Goal: Information Seeking & Learning: Check status

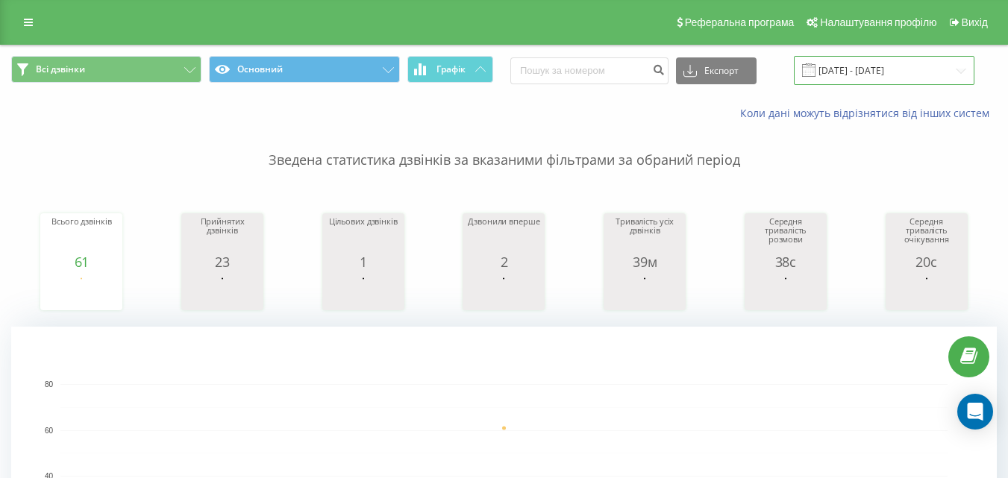
click at [906, 63] on input "[DATE] - [DATE]" at bounding box center [884, 70] width 181 height 29
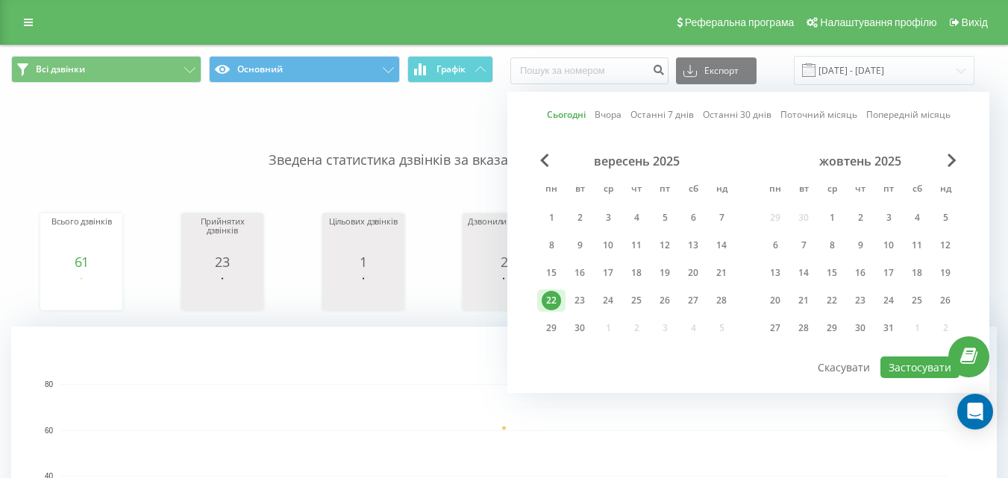
click at [572, 113] on link "Сьогодні" at bounding box center [566, 114] width 39 height 14
click at [931, 367] on button "Застосувати" at bounding box center [920, 368] width 79 height 22
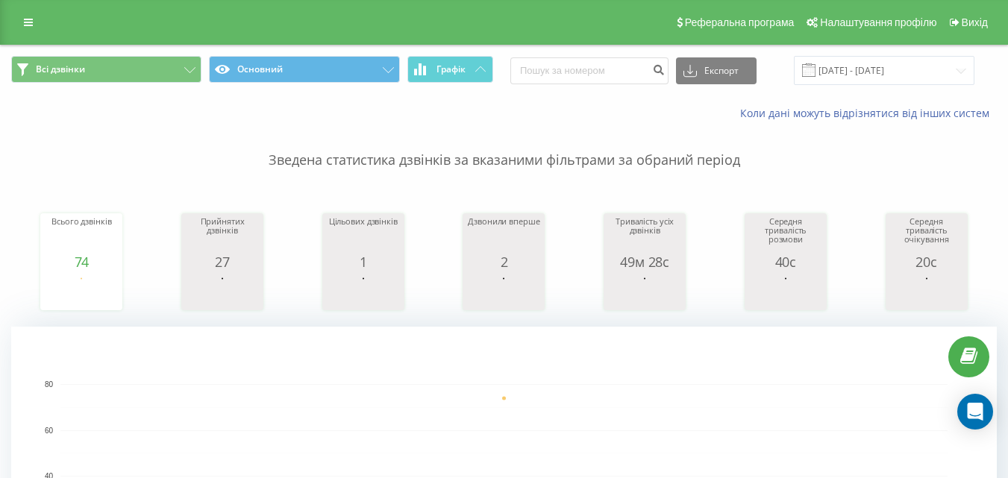
click at [876, 51] on div "Всі дзвінки Основний Графік Експорт .csv .xls .xlsx [DATE] - [DATE]" at bounding box center [504, 71] width 1007 height 50
click at [878, 63] on input "[DATE] - [DATE]" at bounding box center [884, 70] width 181 height 29
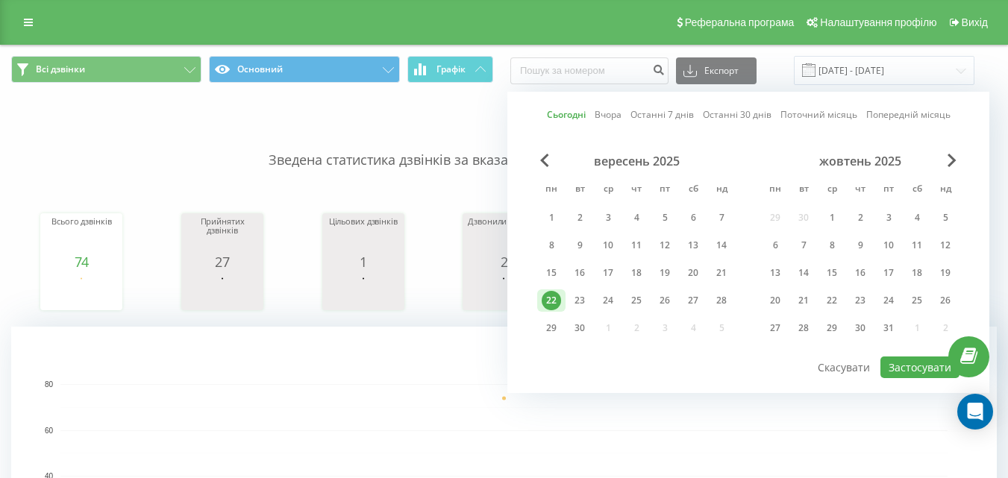
click at [574, 116] on link "Сьогодні" at bounding box center [566, 114] width 39 height 14
click at [934, 361] on button "Застосувати" at bounding box center [920, 368] width 79 height 22
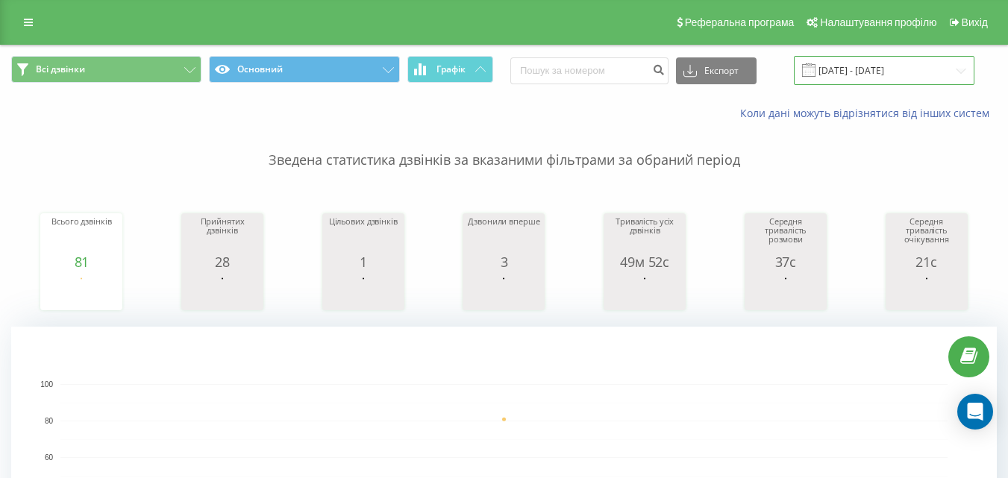
drag, startPoint x: 858, startPoint y: 62, endPoint x: 851, endPoint y: 57, distance: 8.5
click at [857, 60] on input "[DATE] - [DATE]" at bounding box center [884, 70] width 181 height 29
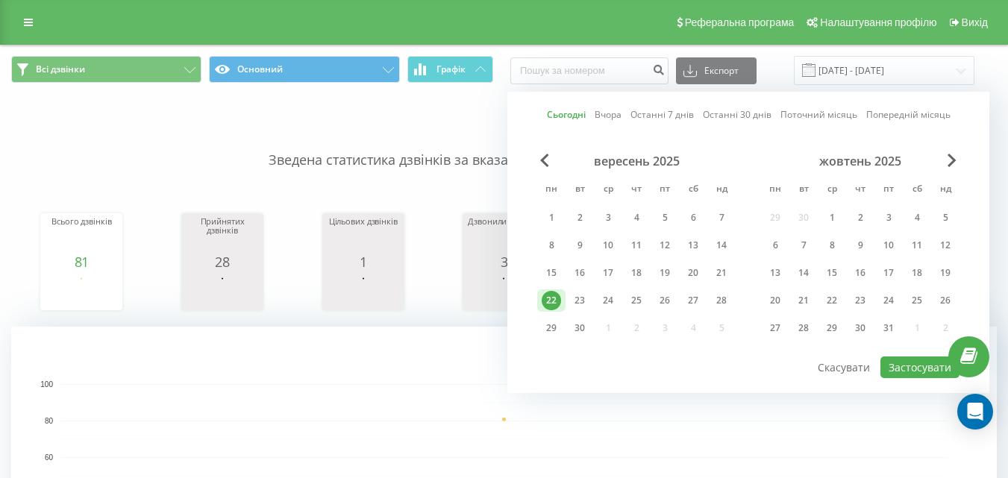
click at [580, 113] on link "Сьогодні" at bounding box center [566, 114] width 39 height 14
drag, startPoint x: 911, startPoint y: 366, endPoint x: 912, endPoint y: 357, distance: 9.0
click at [912, 366] on button "Застосувати" at bounding box center [920, 368] width 79 height 22
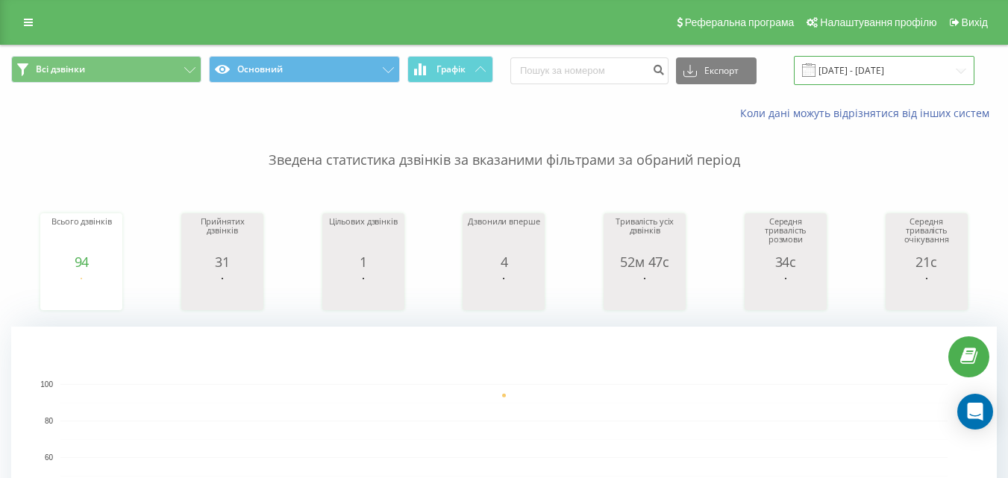
click at [884, 81] on input "[DATE] - [DATE]" at bounding box center [884, 70] width 181 height 29
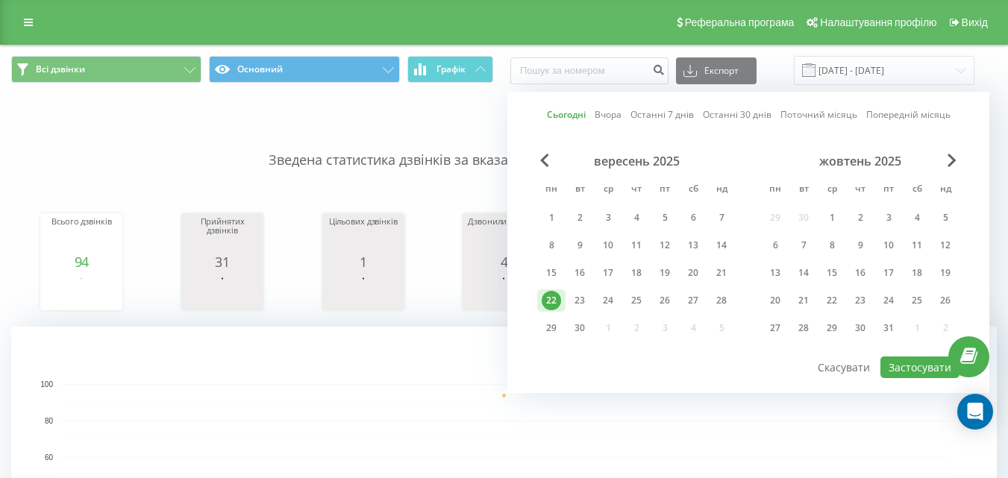
click at [552, 116] on link "Сьогодні" at bounding box center [566, 114] width 39 height 14
click at [898, 360] on button "Застосувати" at bounding box center [920, 368] width 79 height 22
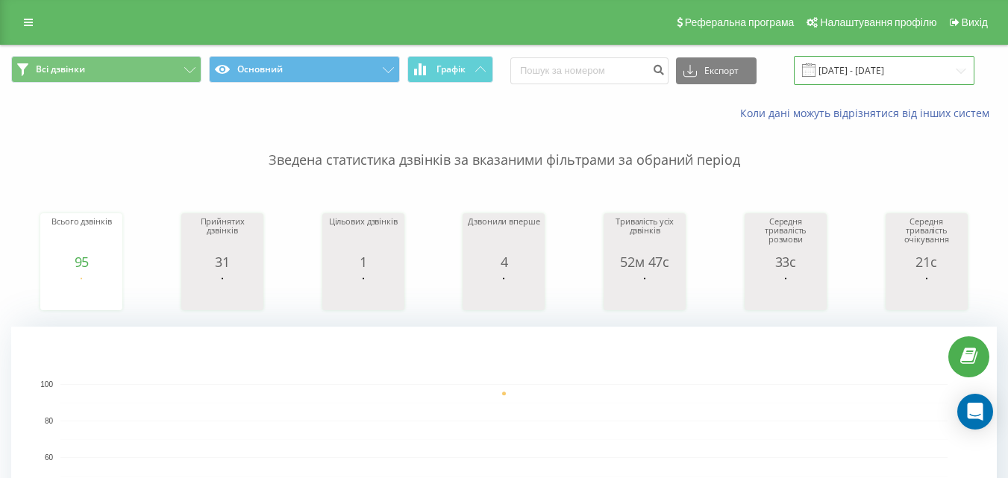
click at [878, 67] on input "[DATE] - [DATE]" at bounding box center [884, 70] width 181 height 29
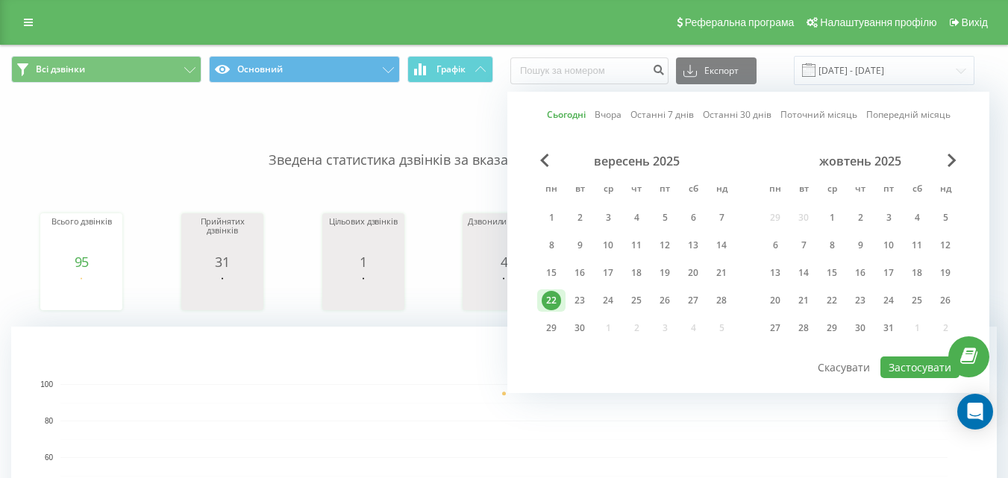
click at [569, 112] on link "Сьогодні" at bounding box center [566, 114] width 39 height 14
click at [898, 358] on button "Застосувати" at bounding box center [920, 368] width 79 height 22
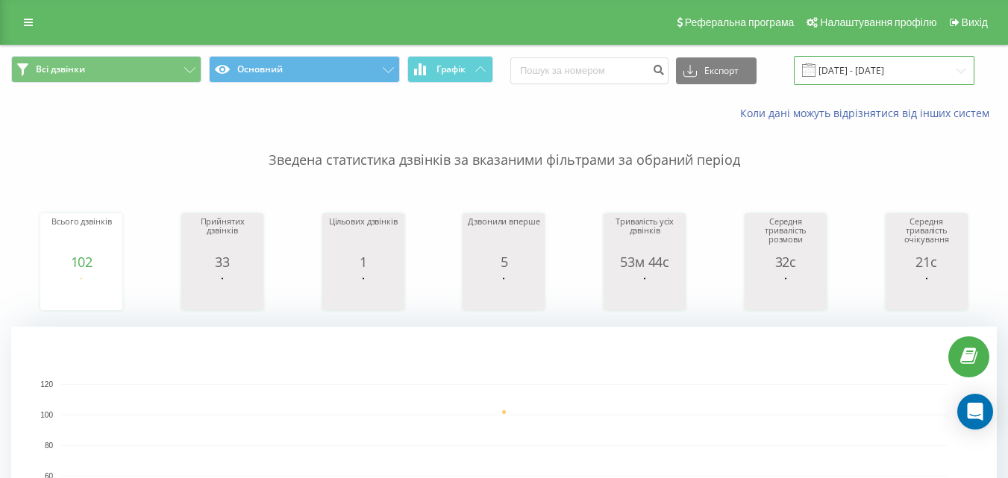
click at [882, 78] on input "[DATE] - [DATE]" at bounding box center [884, 70] width 181 height 29
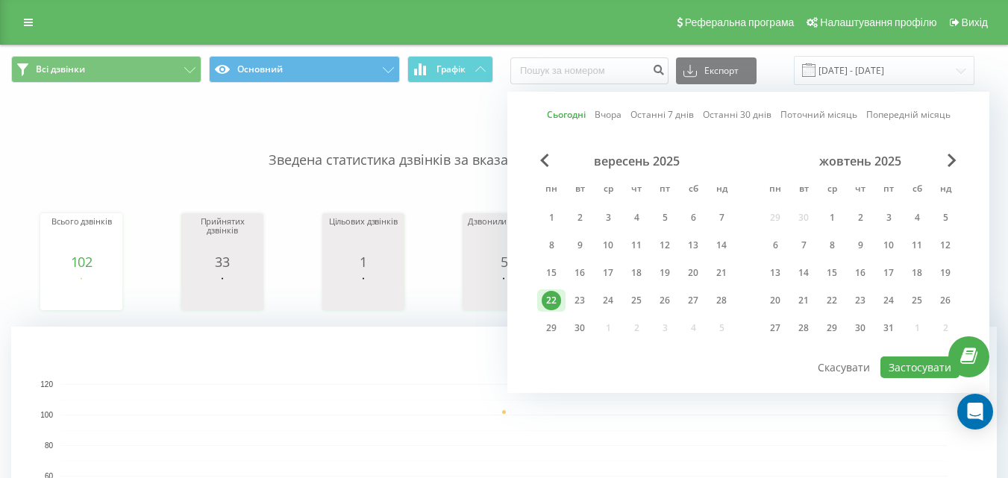
click at [565, 116] on link "Сьогодні" at bounding box center [566, 114] width 39 height 14
drag, startPoint x: 927, startPoint y: 364, endPoint x: 916, endPoint y: 361, distance: 10.9
click at [926, 364] on button "Застосувати" at bounding box center [920, 368] width 79 height 22
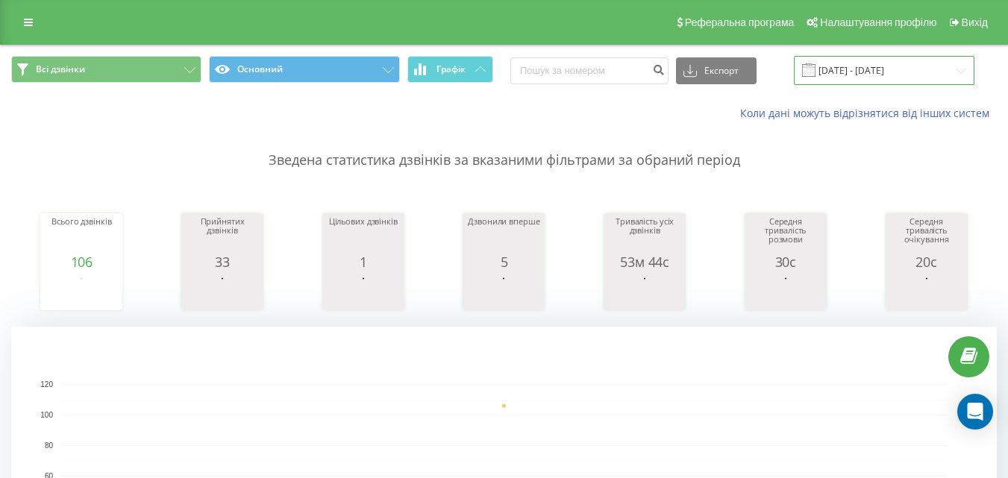
click at [898, 66] on input "[DATE] - [DATE]" at bounding box center [884, 70] width 181 height 29
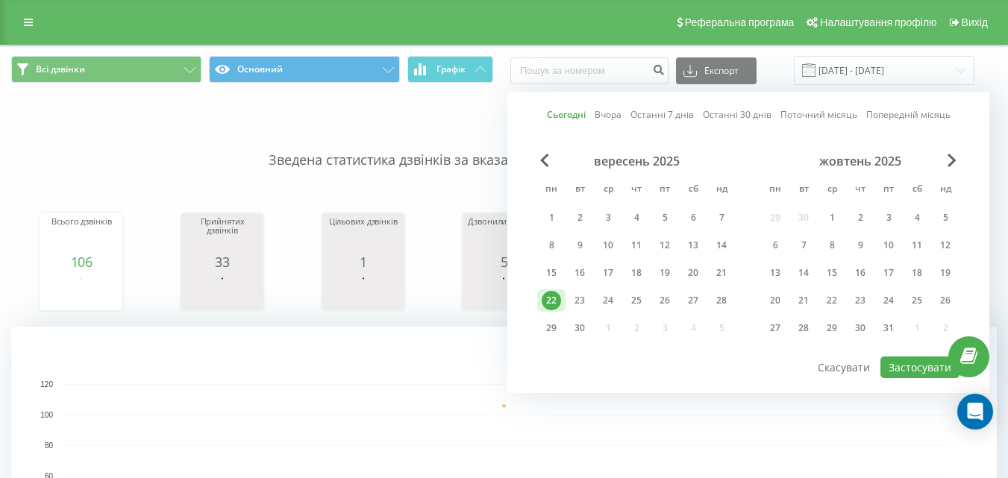
click at [564, 111] on link "Сьогодні" at bounding box center [566, 114] width 39 height 14
click at [918, 363] on button "Застосувати" at bounding box center [920, 368] width 79 height 22
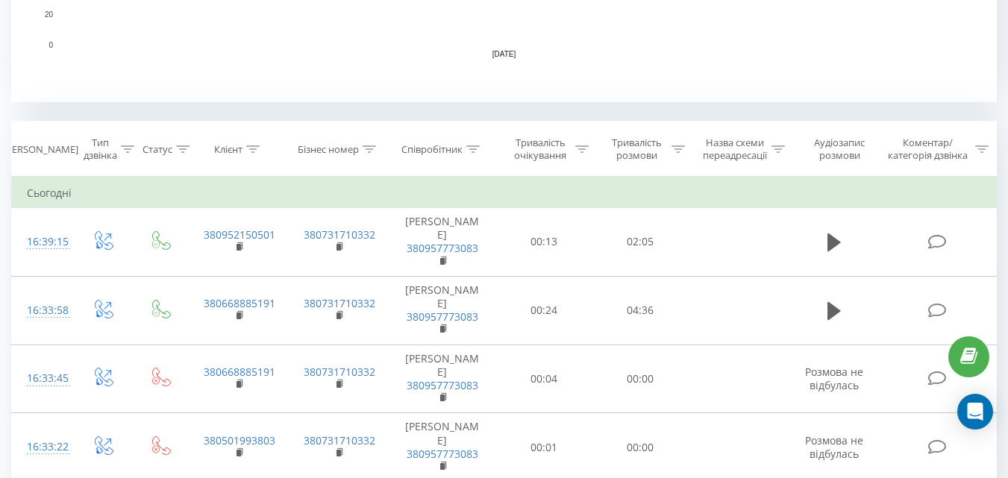
scroll to position [522, 0]
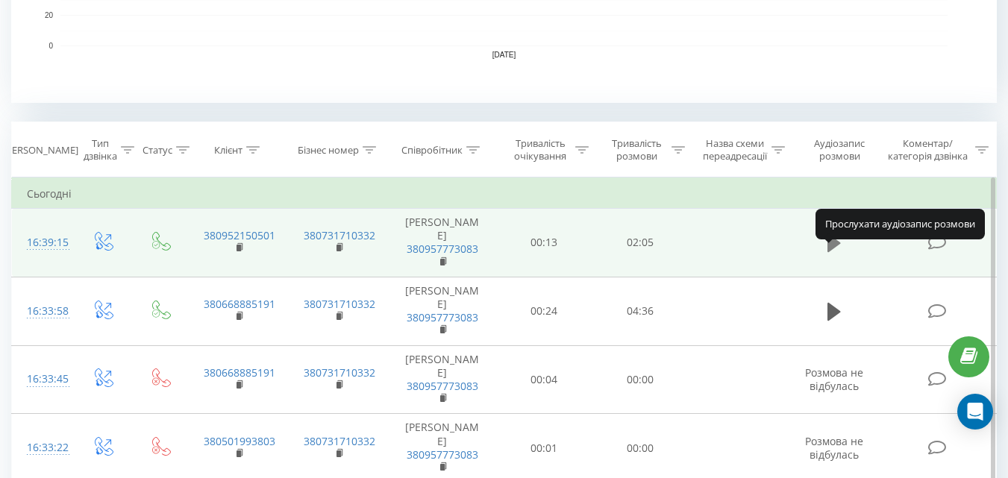
click at [836, 252] on icon at bounding box center [834, 243] width 13 height 18
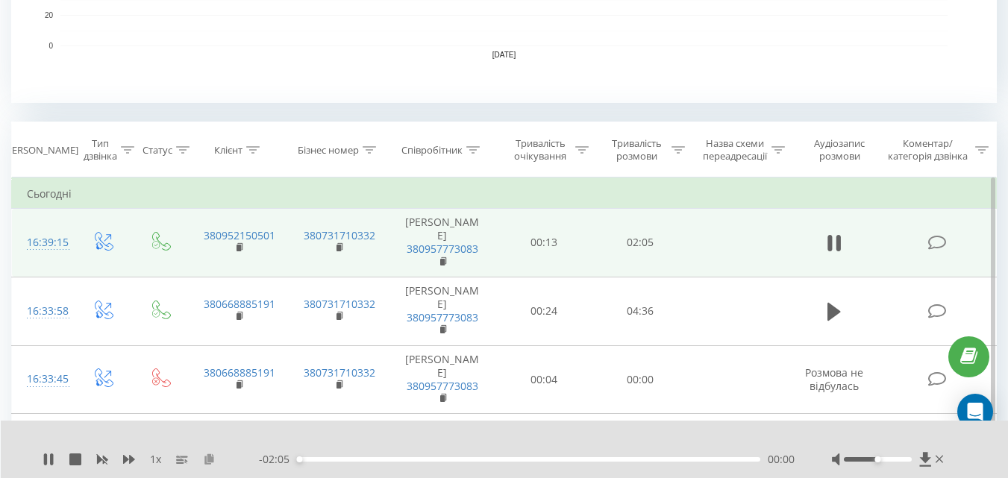
click at [207, 460] on icon at bounding box center [209, 459] width 13 height 10
click at [46, 454] on icon at bounding box center [49, 460] width 12 height 12
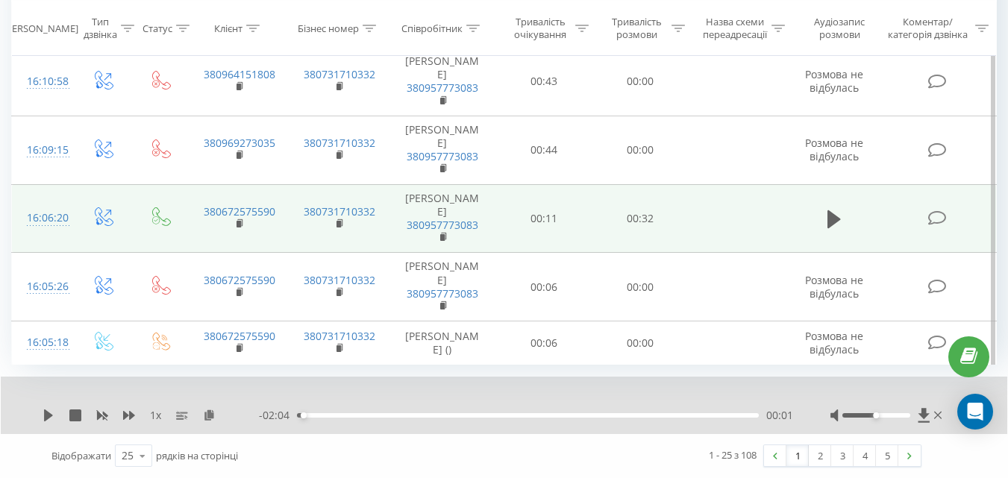
scroll to position [2730, 0]
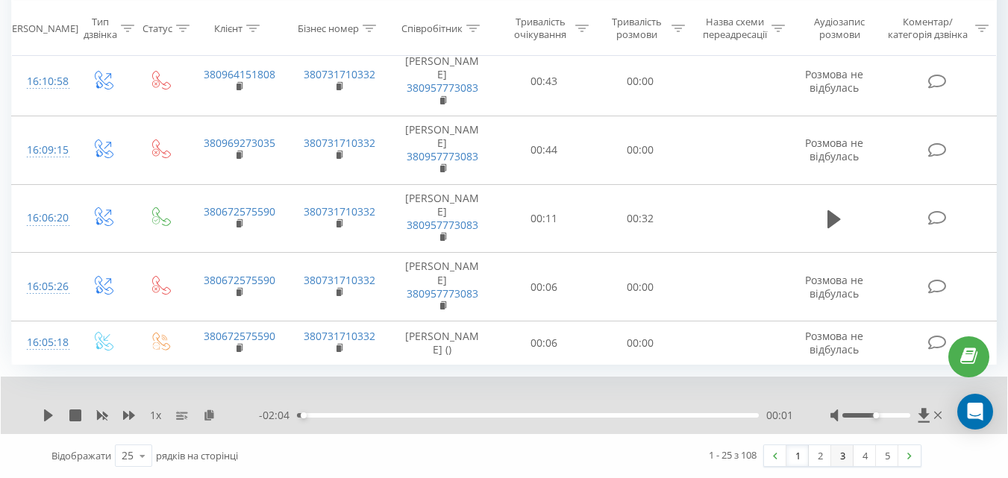
click at [839, 457] on link "3" at bounding box center [842, 455] width 22 height 21
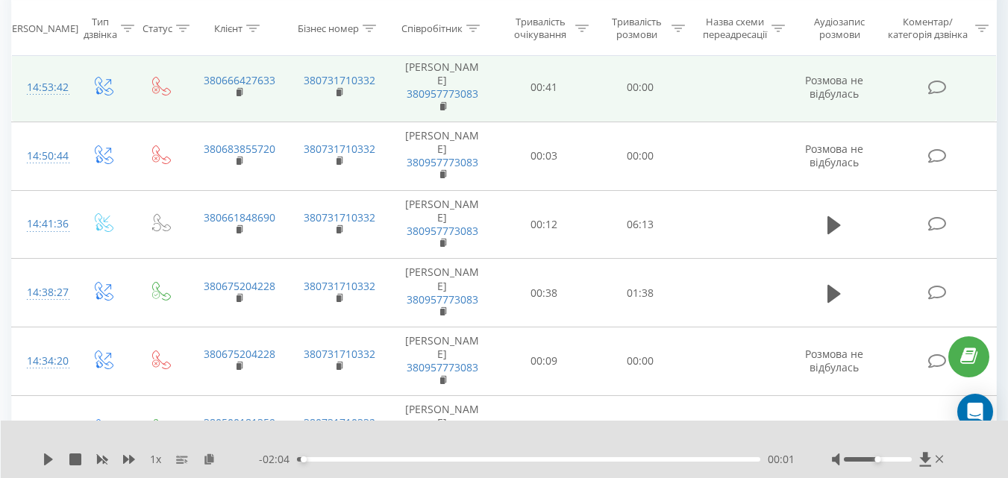
scroll to position [756, 0]
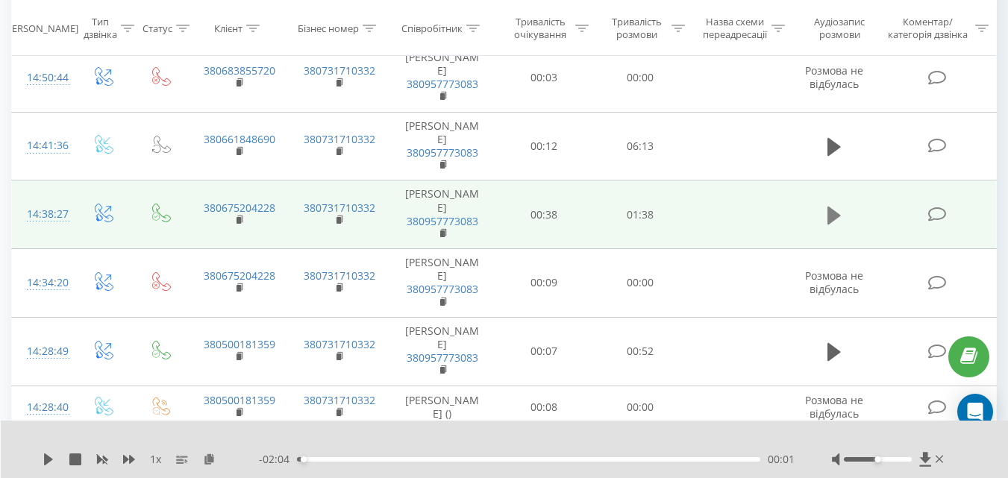
click at [835, 224] on icon at bounding box center [834, 215] width 13 height 18
click at [861, 457] on div at bounding box center [878, 459] width 68 height 4
click at [858, 457] on div at bounding box center [878, 459] width 68 height 4
click at [461, 457] on div "00:13" at bounding box center [528, 459] width 463 height 4
click at [524, 459] on div "00:36" at bounding box center [528, 459] width 463 height 4
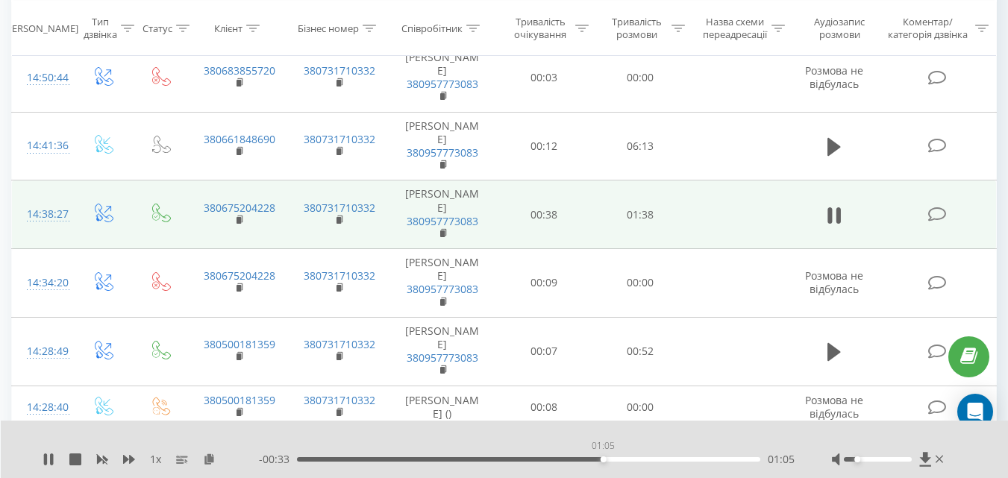
click at [603, 460] on div "01:05" at bounding box center [528, 459] width 463 height 4
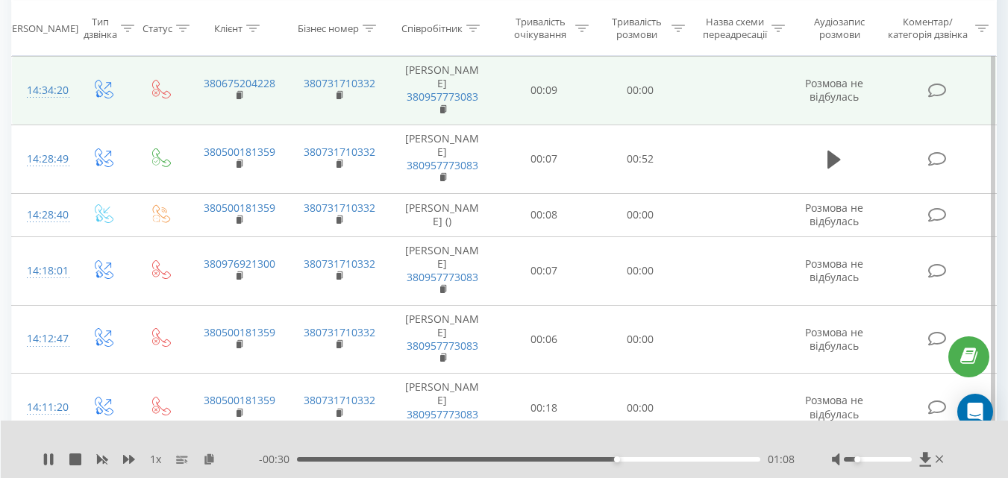
scroll to position [905, 0]
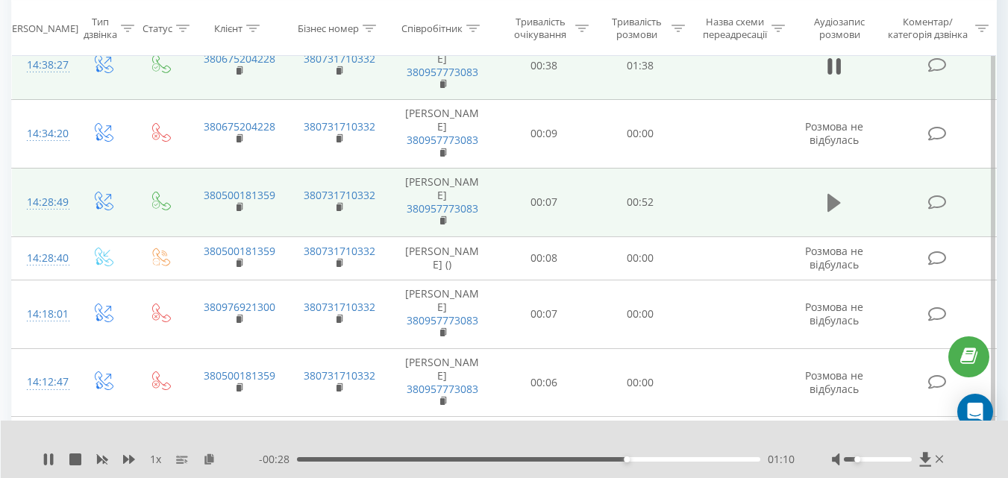
click at [836, 212] on icon at bounding box center [834, 203] width 13 height 18
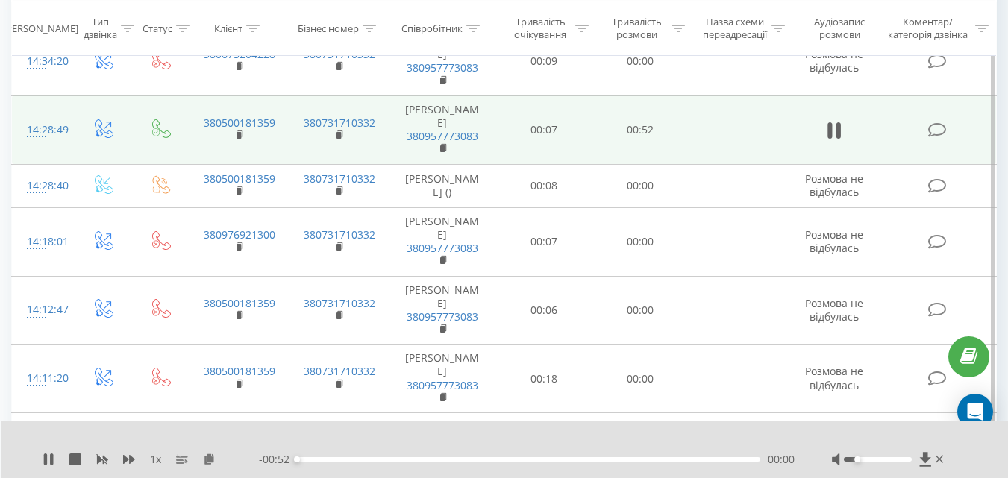
scroll to position [1054, 0]
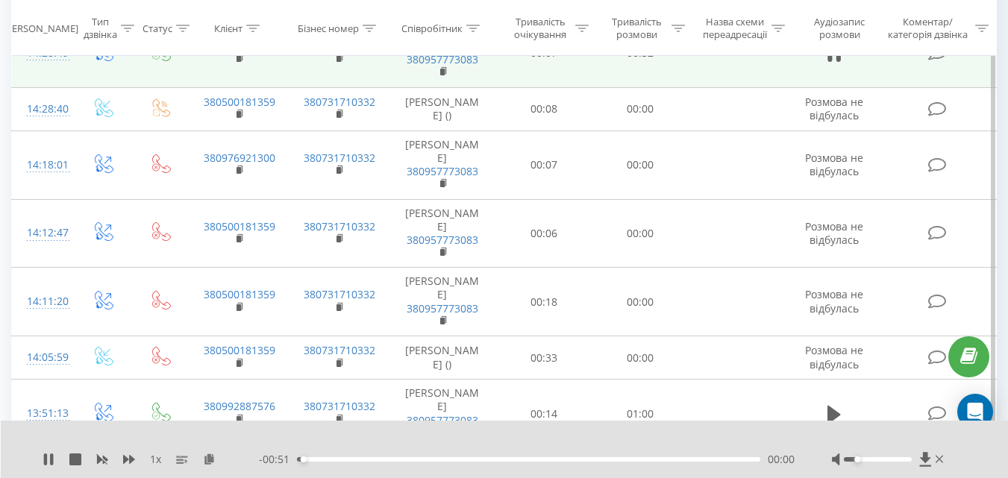
click at [369, 458] on div "00:00" at bounding box center [528, 459] width 463 height 4
click at [488, 457] on div "- 00:43 00:09 00:09" at bounding box center [527, 459] width 536 height 15
click at [502, 460] on div "00:10" at bounding box center [528, 459] width 463 height 4
click at [627, 460] on div "00:37" at bounding box center [528, 459] width 463 height 4
click at [696, 462] on div "- 00:14 00:38 00:38" at bounding box center [527, 459] width 536 height 15
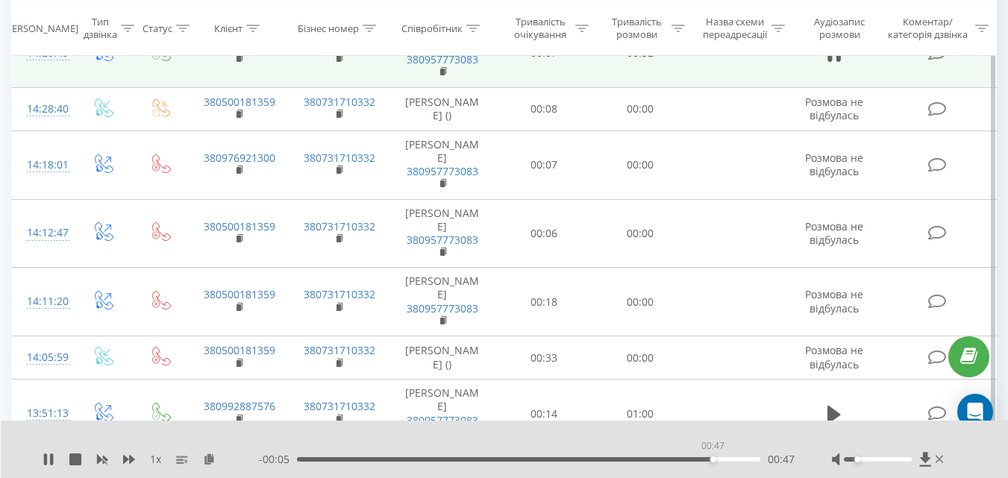
click at [713, 460] on div "00:47" at bounding box center [528, 459] width 463 height 4
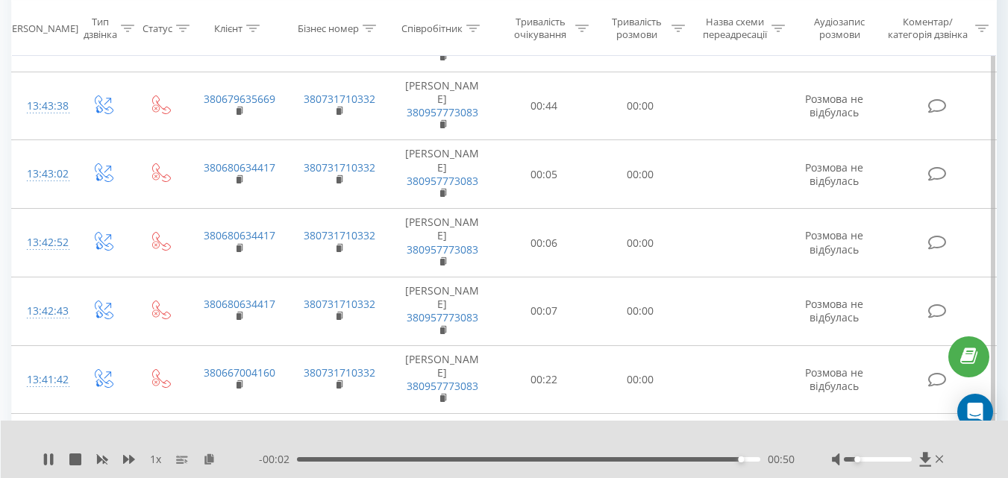
scroll to position [1502, 0]
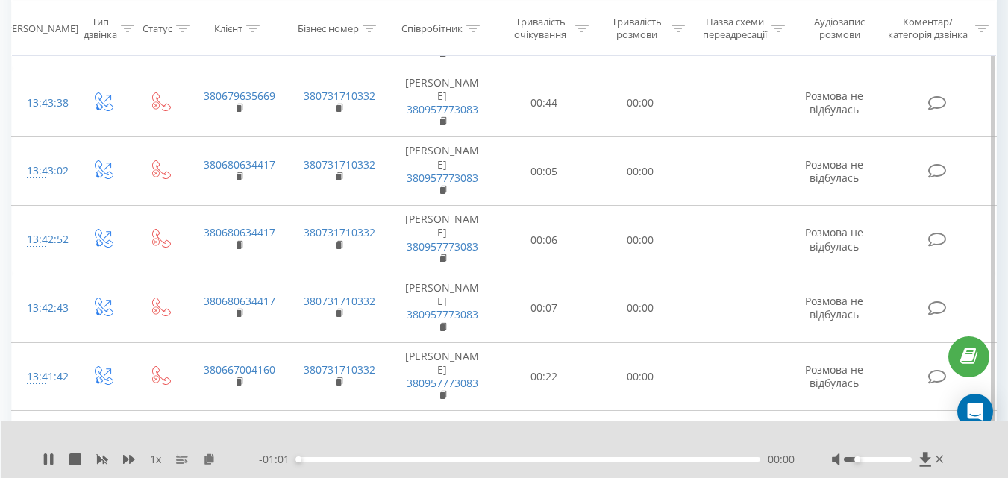
click at [389, 460] on div "00:00" at bounding box center [528, 459] width 463 height 4
click at [494, 460] on div "00:13" at bounding box center [528, 459] width 463 height 4
click at [584, 460] on div "00:27" at bounding box center [528, 459] width 463 height 4
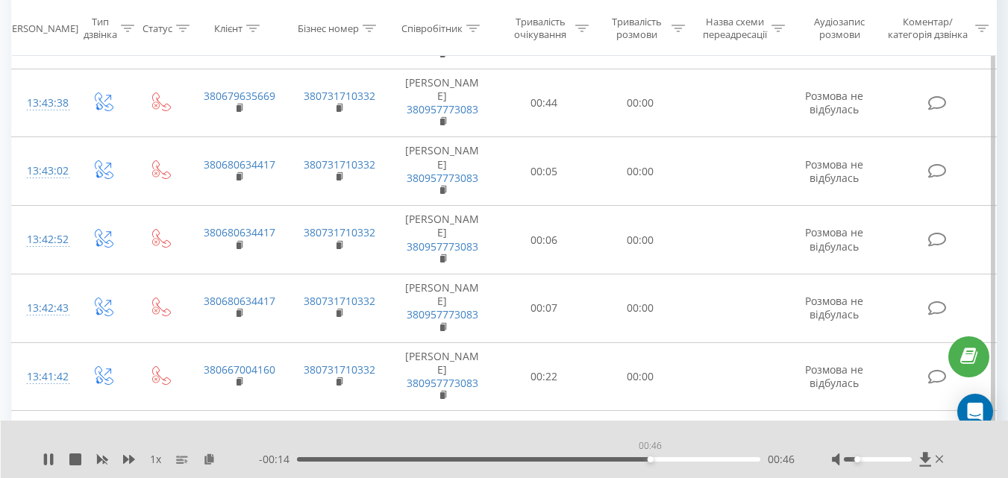
click at [650, 460] on div "00:46" at bounding box center [528, 459] width 463 height 4
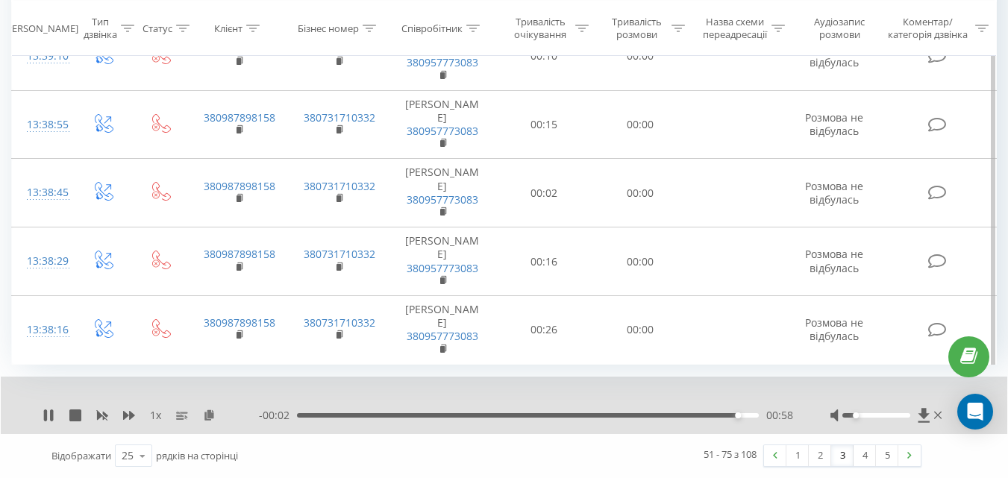
scroll to position [2702, 0]
click at [861, 460] on link "4" at bounding box center [865, 455] width 22 height 21
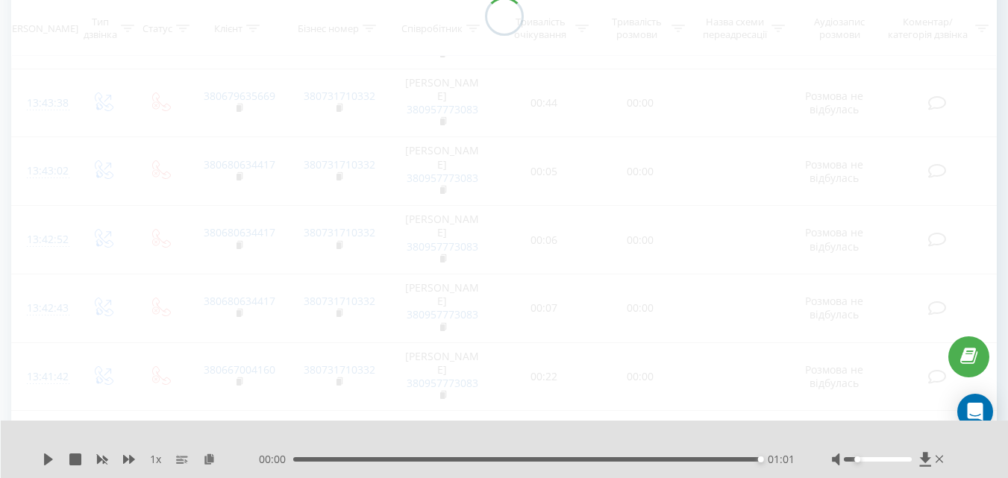
scroll to position [1204, 0]
click at [937, 461] on icon at bounding box center [940, 459] width 8 height 7
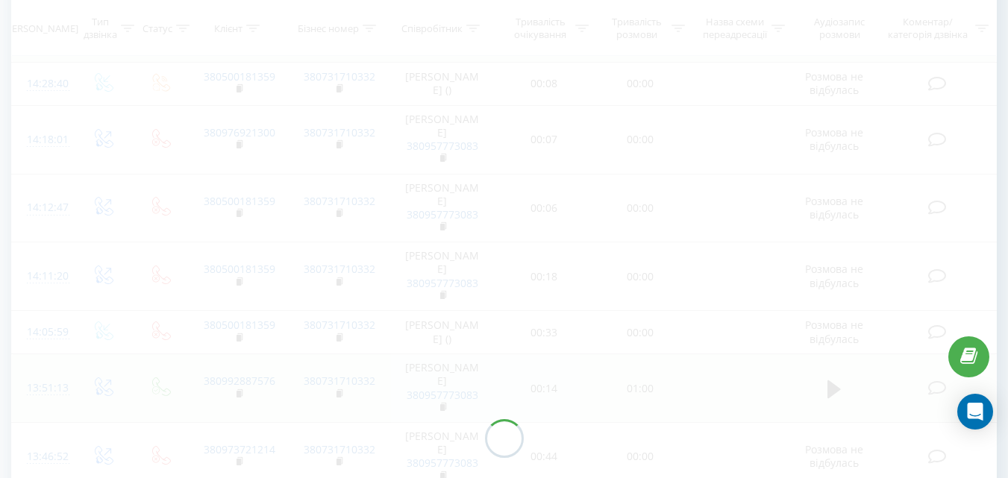
scroll to position [980, 0]
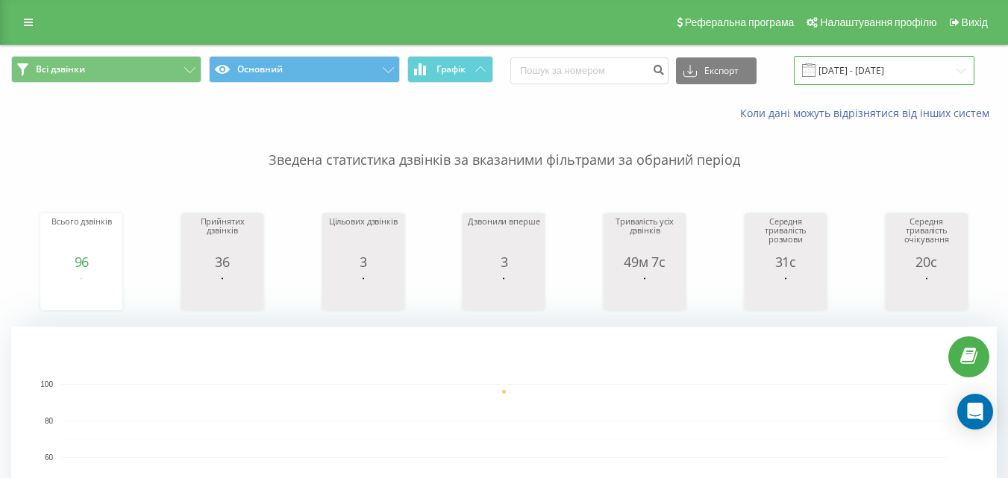
click at [854, 69] on input "[DATE] - [DATE]" at bounding box center [884, 70] width 181 height 29
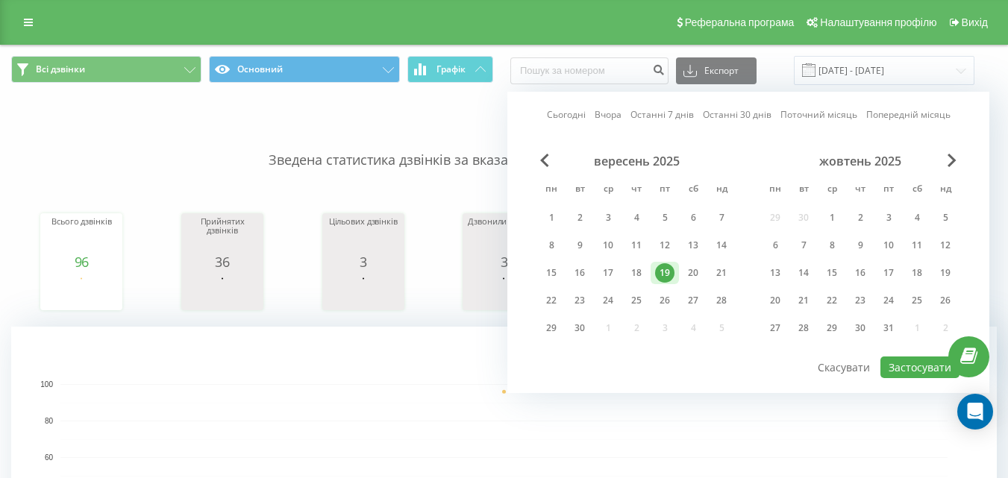
click at [567, 115] on link "Сьогодні" at bounding box center [566, 114] width 39 height 14
click at [913, 366] on button "Застосувати" at bounding box center [920, 368] width 79 height 22
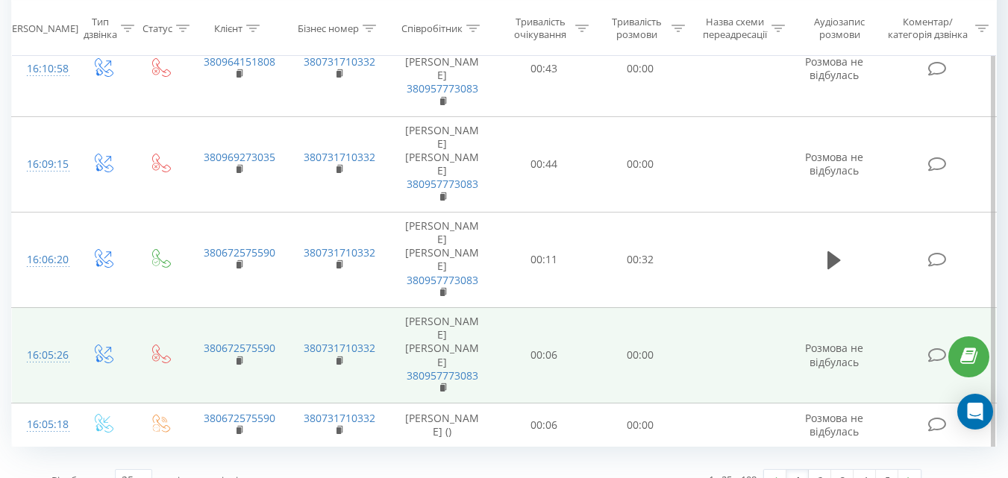
scroll to position [2672, 0]
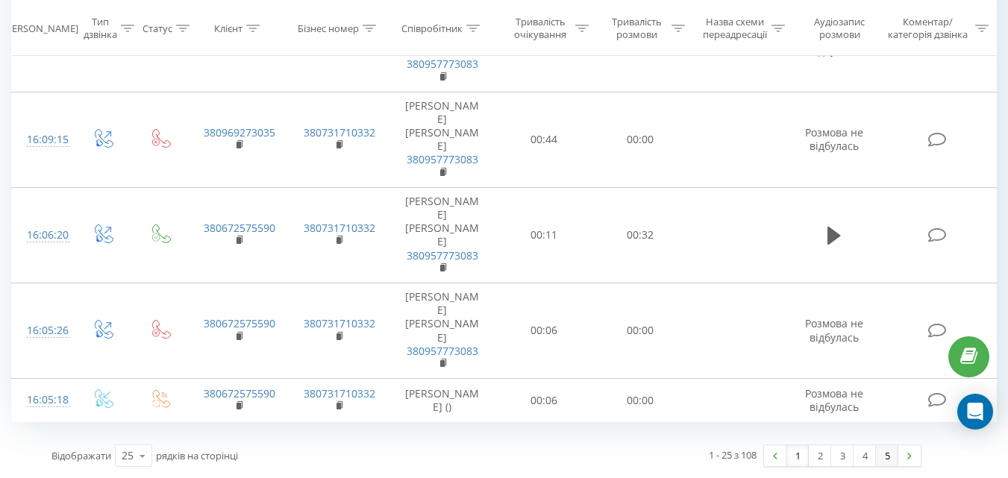
click at [882, 457] on link "5" at bounding box center [887, 455] width 22 height 21
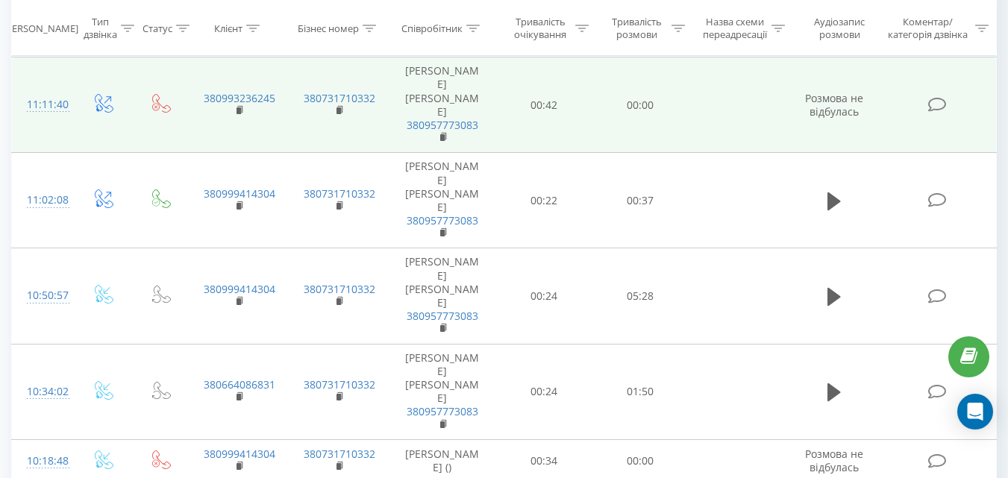
scroll to position [831, 0]
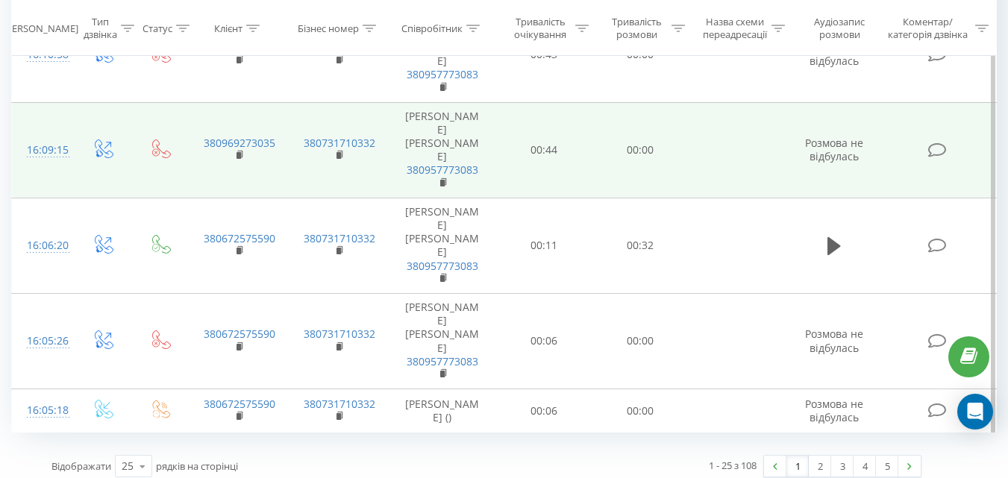
scroll to position [2672, 0]
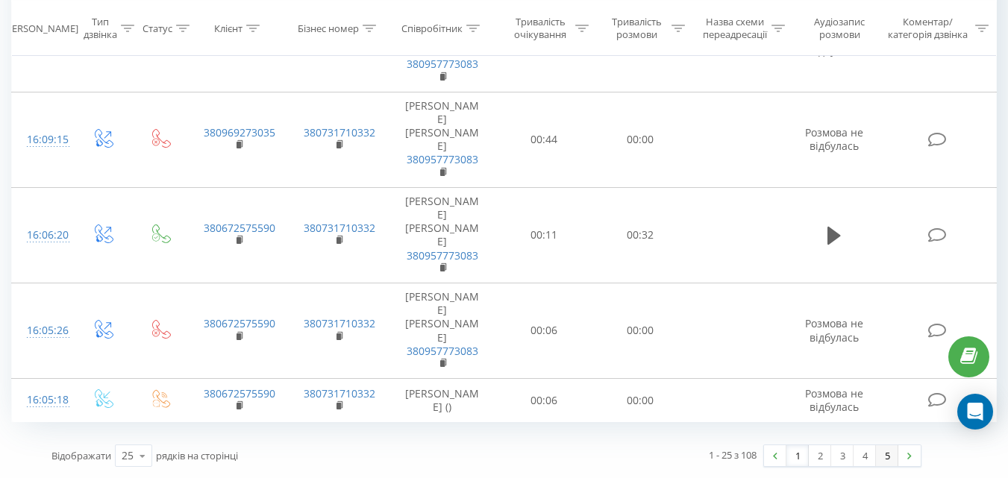
click at [885, 454] on link "5" at bounding box center [887, 455] width 22 height 21
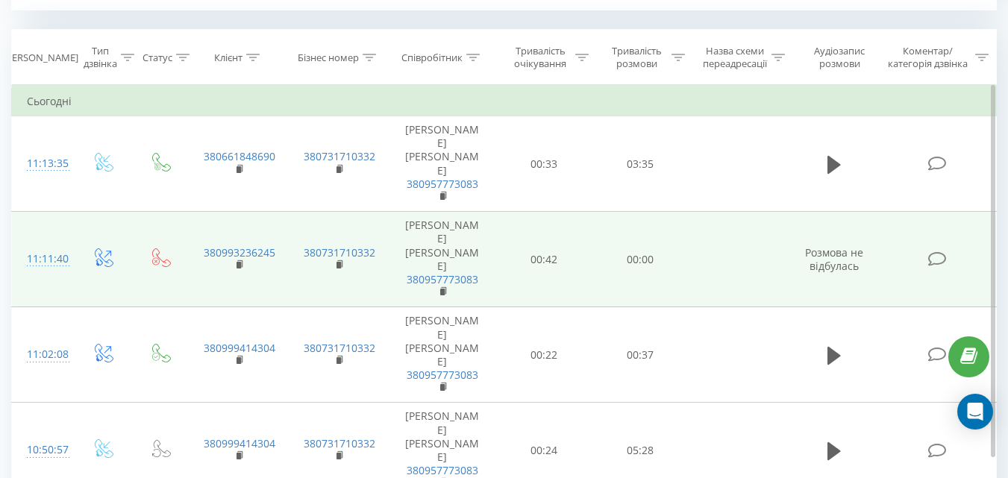
scroll to position [607, 0]
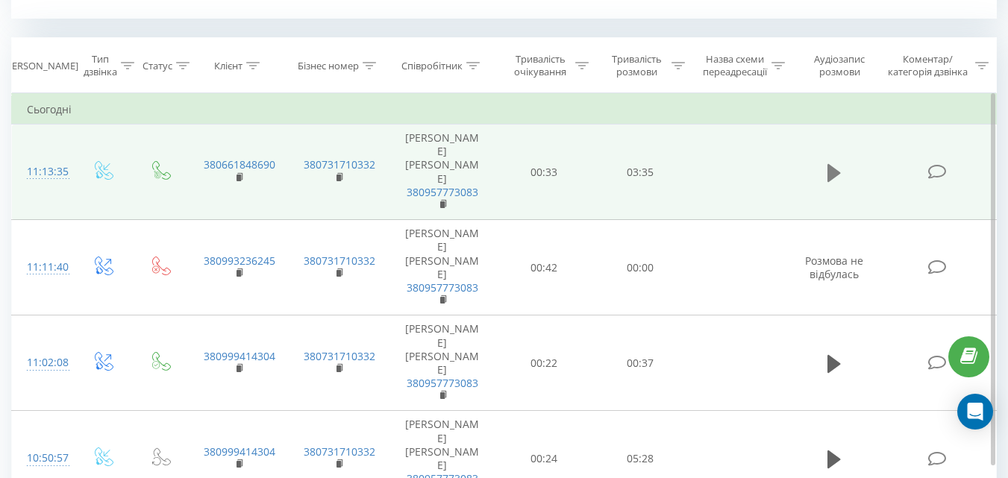
click at [834, 171] on icon at bounding box center [834, 172] width 13 height 18
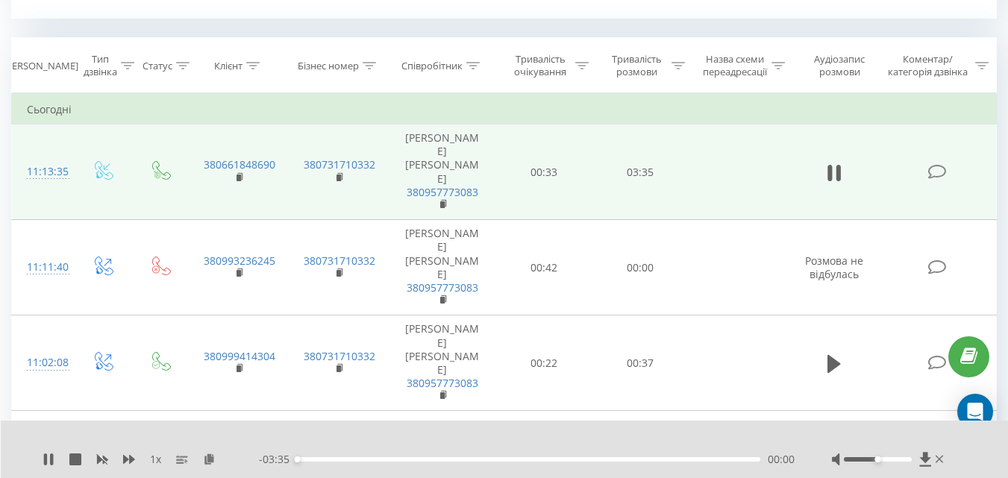
click at [342, 461] on div "00:00" at bounding box center [528, 459] width 463 height 4
click at [469, 458] on div "00:23" at bounding box center [528, 459] width 463 height 4
click at [589, 459] on div "01:21" at bounding box center [528, 459] width 463 height 4
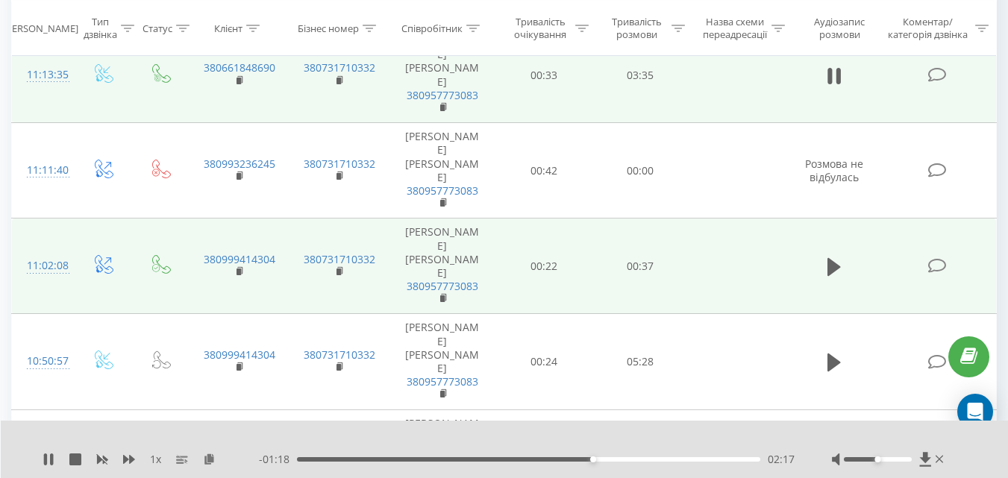
scroll to position [681, 0]
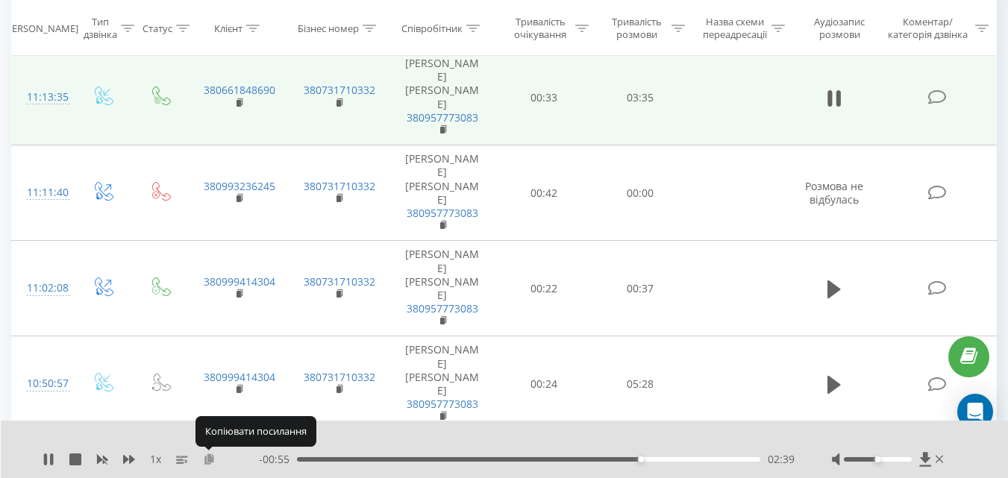
click at [213, 456] on icon at bounding box center [209, 459] width 13 height 10
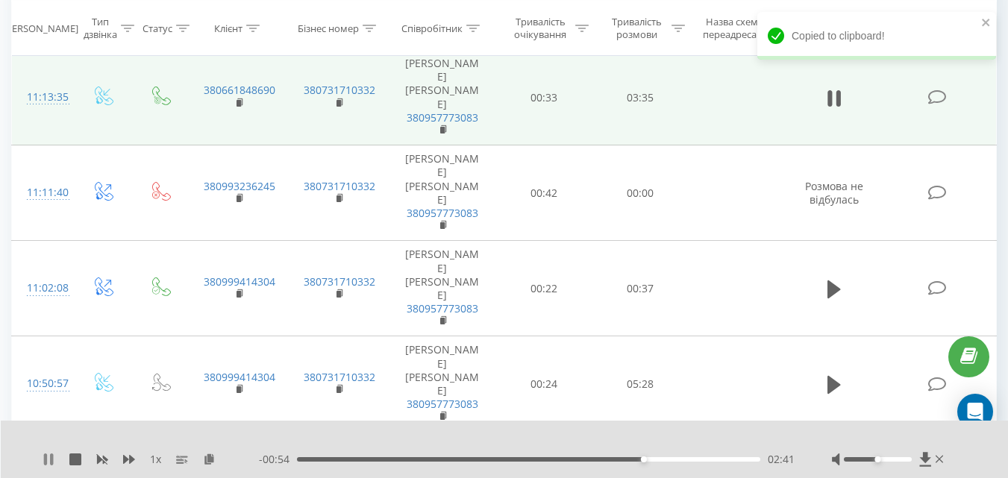
click at [47, 456] on icon at bounding box center [45, 460] width 3 height 12
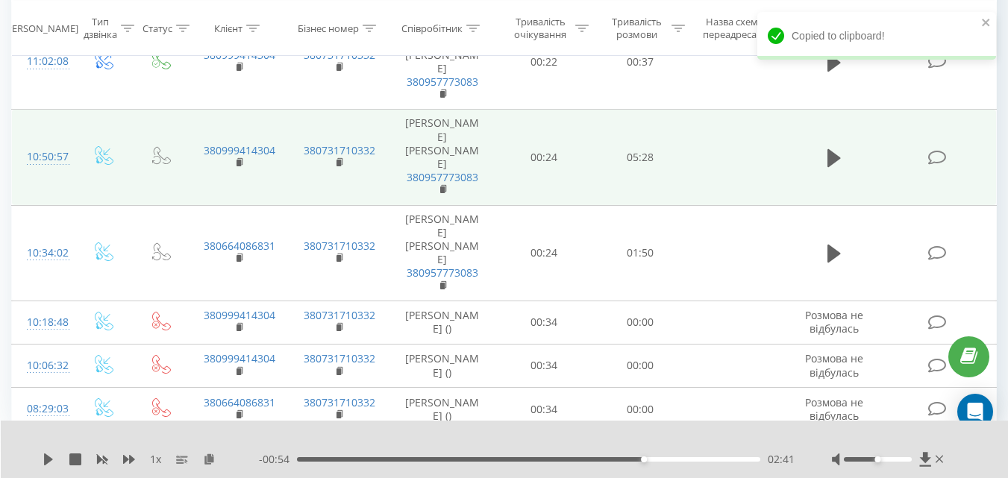
scroll to position [980, 0]
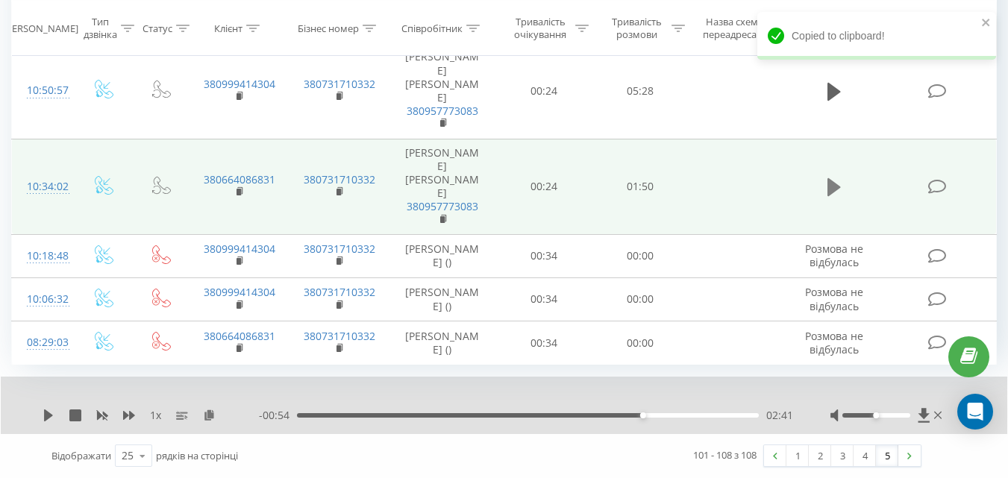
click at [835, 183] on icon at bounding box center [834, 187] width 13 height 18
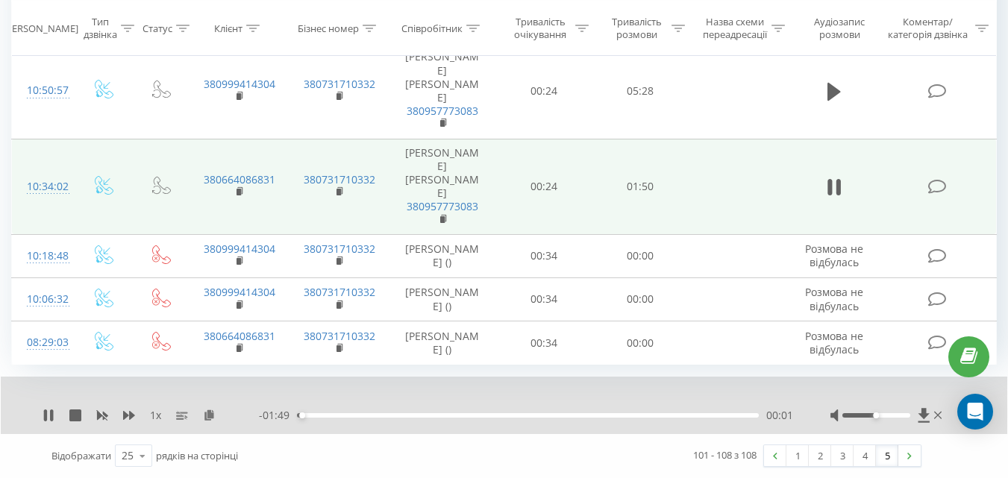
scroll to position [1050, 0]
click at [410, 416] on div "00:27" at bounding box center [528, 415] width 462 height 4
click at [534, 415] on div "00:28" at bounding box center [528, 415] width 462 height 4
click at [674, 415] on div "00:58" at bounding box center [528, 415] width 462 height 4
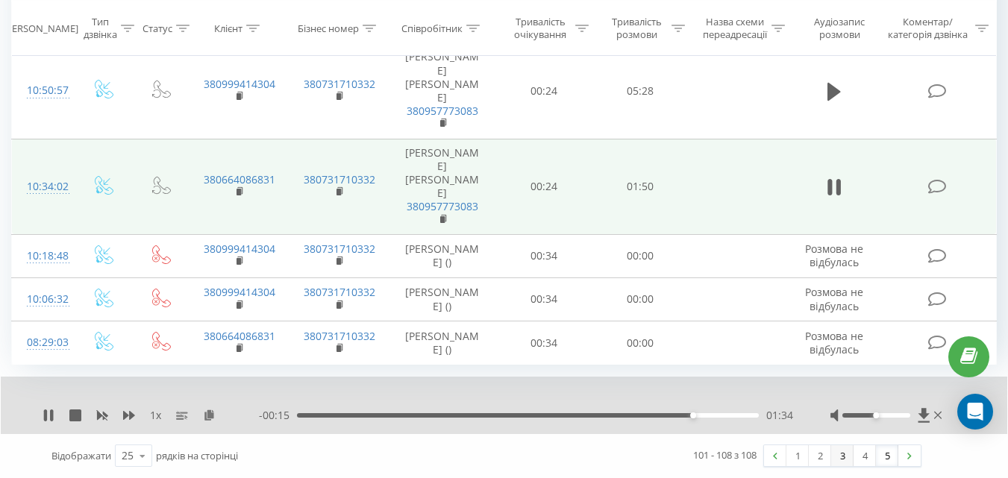
click at [845, 453] on link "3" at bounding box center [842, 455] width 22 height 21
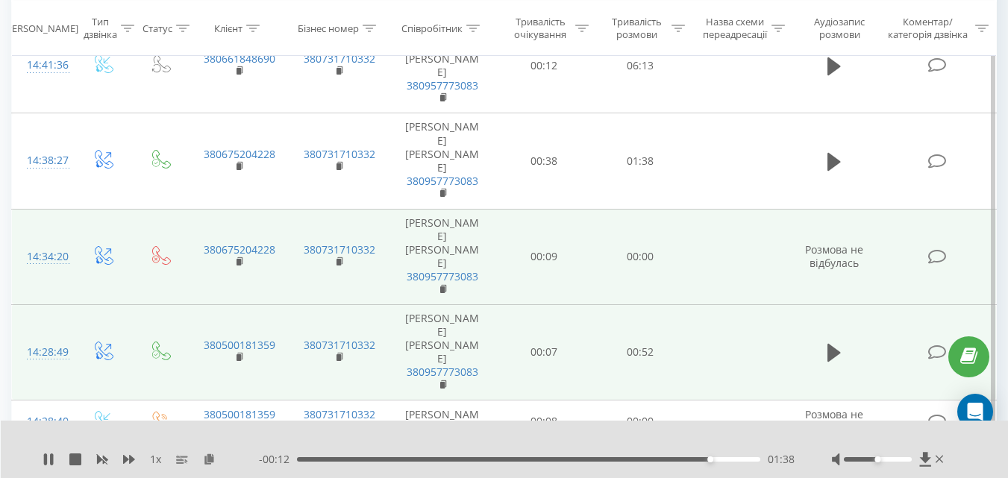
scroll to position [905, 0]
click at [836, 354] on icon at bounding box center [834, 352] width 13 height 18
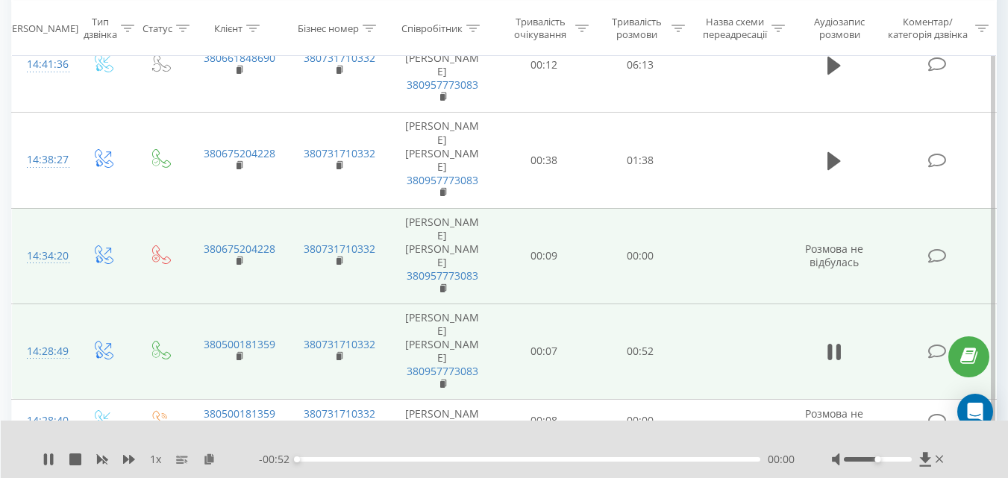
scroll to position [980, 0]
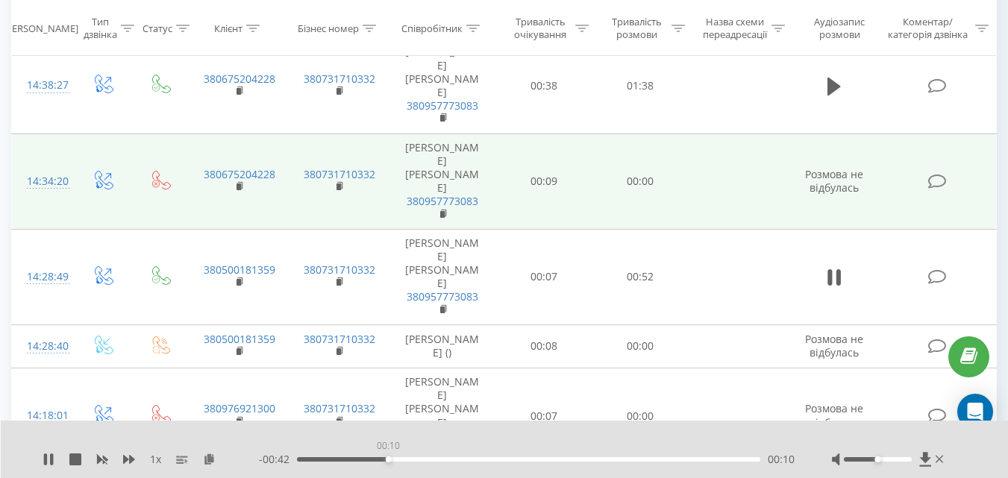
click at [388, 458] on div "00:10" at bounding box center [528, 459] width 463 height 4
click at [476, 458] on div "00:11" at bounding box center [528, 459] width 463 height 4
drag, startPoint x: 940, startPoint y: 460, endPoint x: 901, endPoint y: 430, distance: 49.0
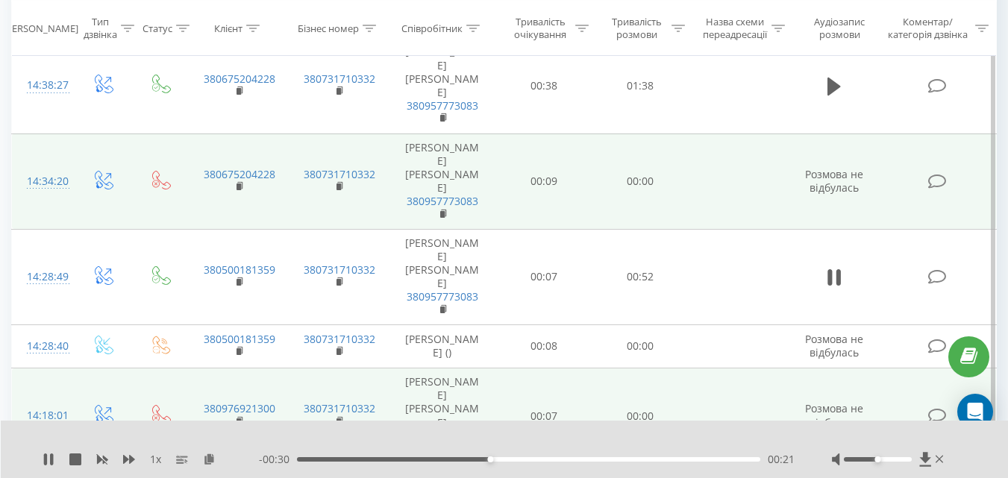
click at [939, 460] on icon at bounding box center [940, 460] width 8 height 12
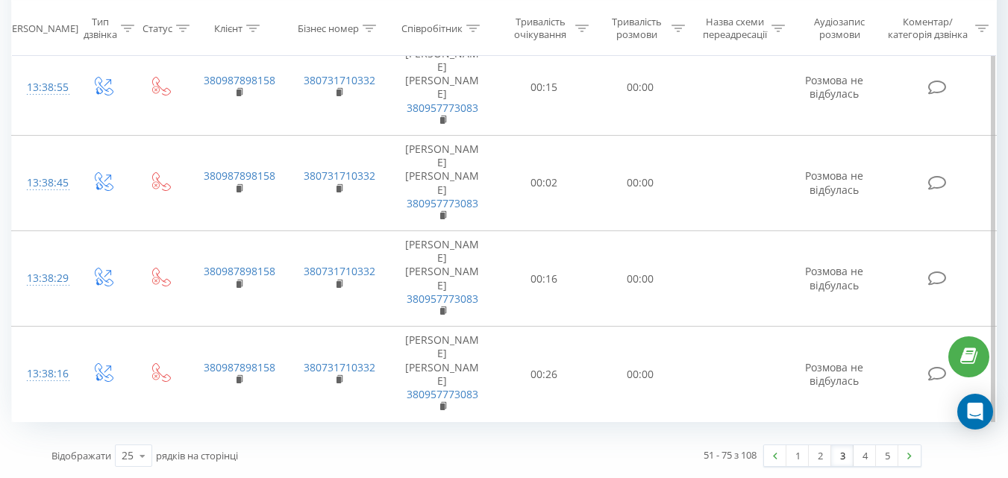
scroll to position [2645, 0]
click at [819, 454] on link "2" at bounding box center [820, 455] width 22 height 21
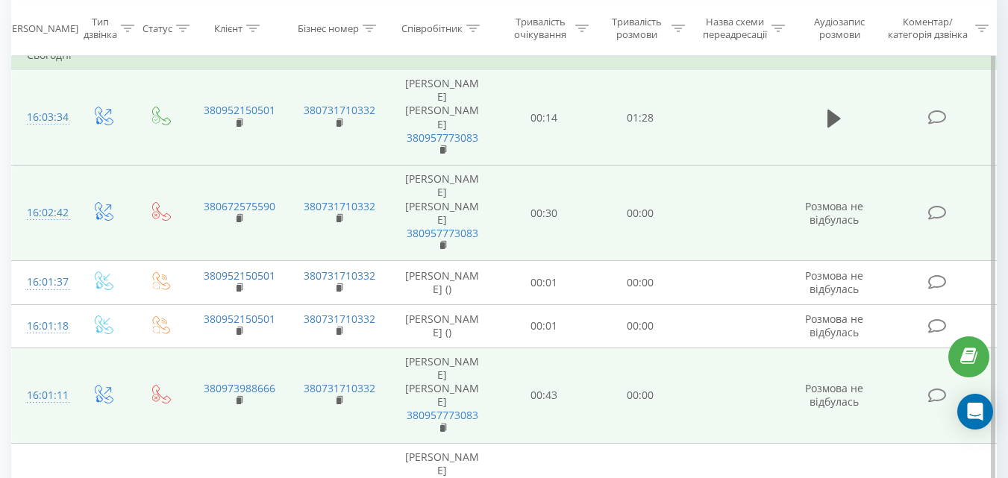
scroll to position [681, 0]
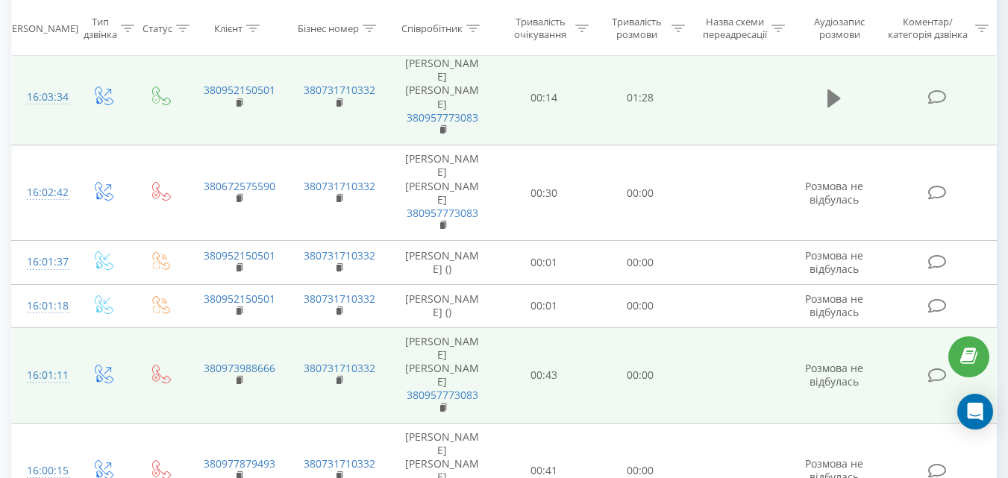
click at [836, 97] on icon at bounding box center [834, 98] width 13 height 18
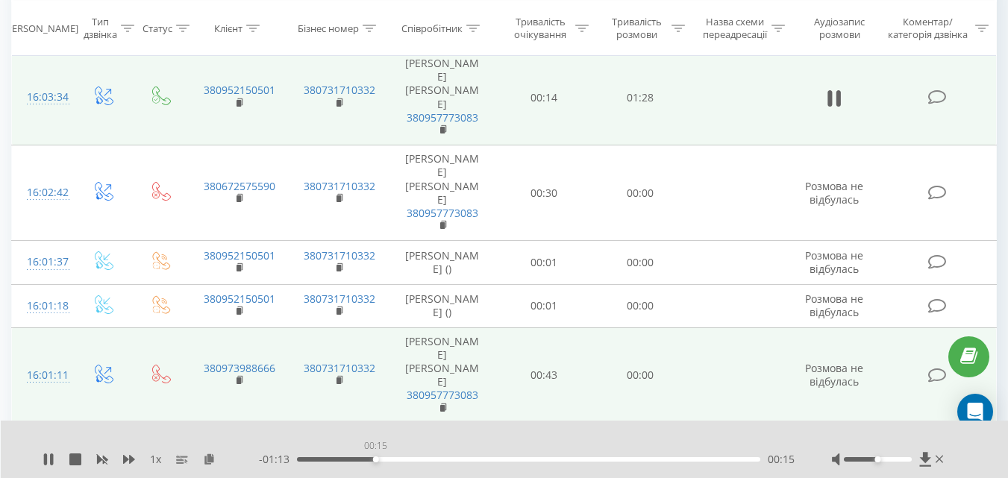
click at [375, 459] on div "00:15" at bounding box center [528, 459] width 463 height 4
click at [472, 458] on div "00:33" at bounding box center [528, 459] width 463 height 4
click at [569, 460] on div "00:33" at bounding box center [528, 459] width 463 height 4
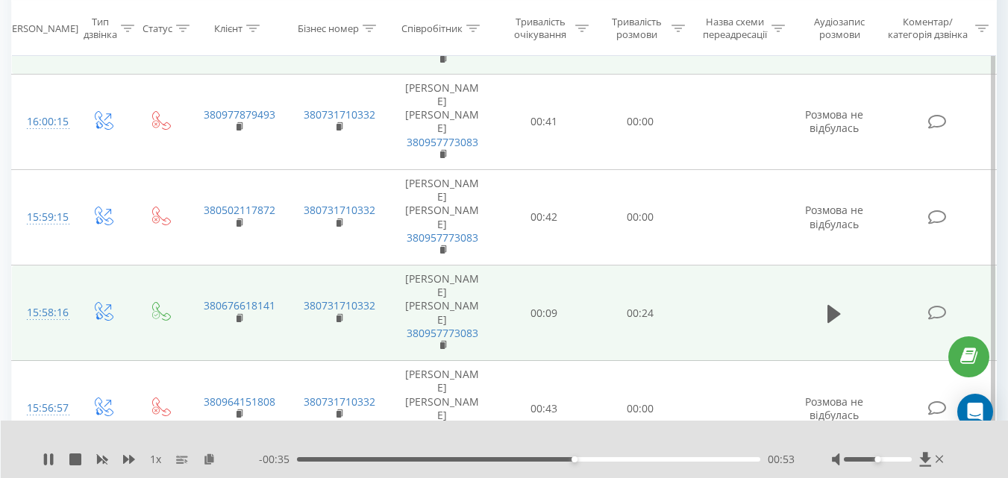
scroll to position [1129, 0]
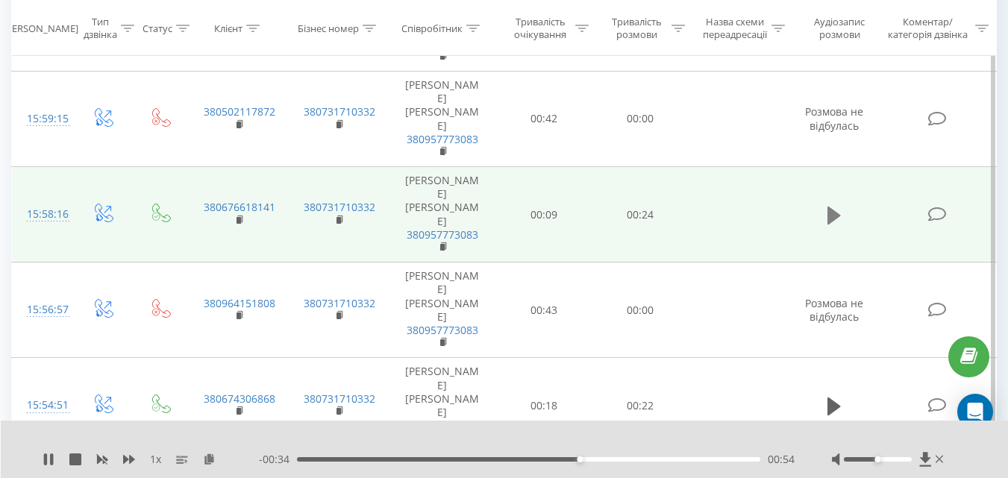
click at [828, 226] on icon at bounding box center [834, 215] width 13 height 21
click at [434, 460] on div "00:00" at bounding box center [528, 459] width 463 height 4
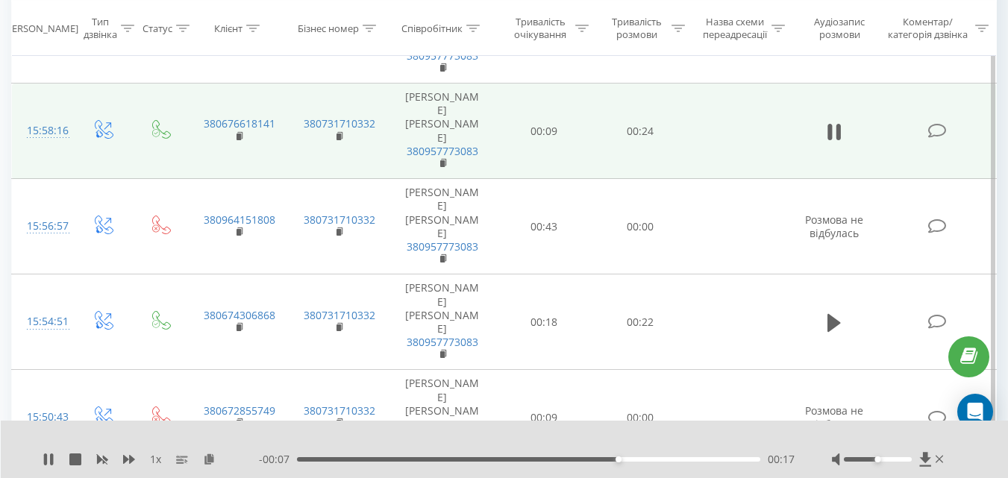
scroll to position [1353, 0]
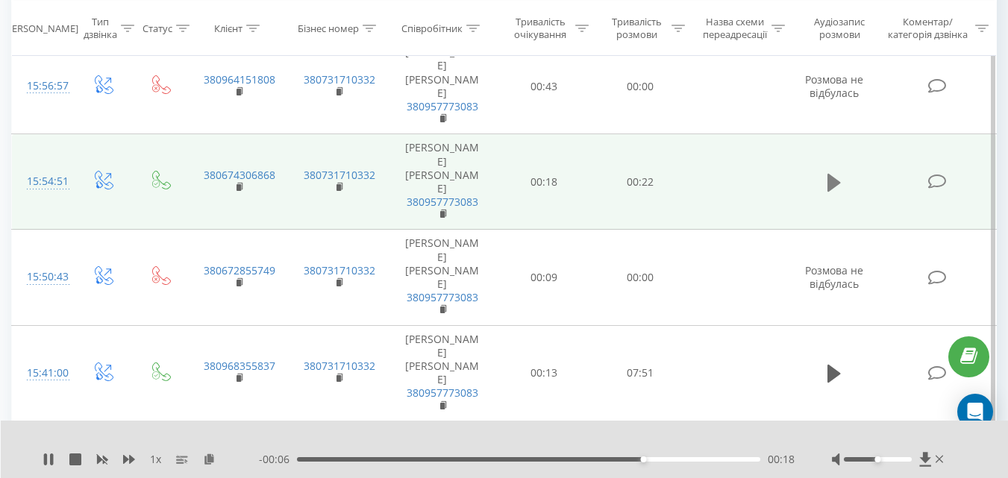
click at [840, 193] on icon at bounding box center [834, 182] width 13 height 21
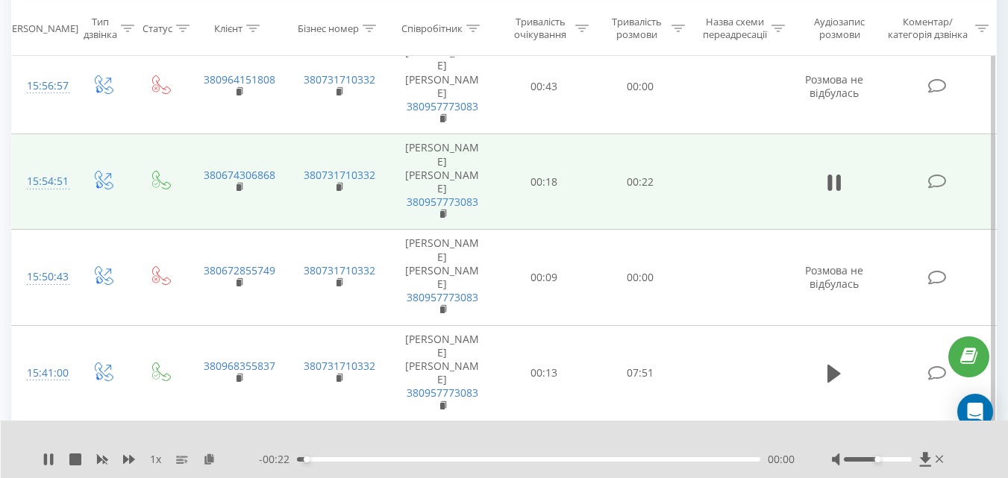
click at [424, 459] on div "00:00" at bounding box center [528, 459] width 463 height 4
click at [545, 460] on div "00:12" at bounding box center [528, 459] width 463 height 4
click at [647, 460] on div "00:17" at bounding box center [528, 459] width 463 height 4
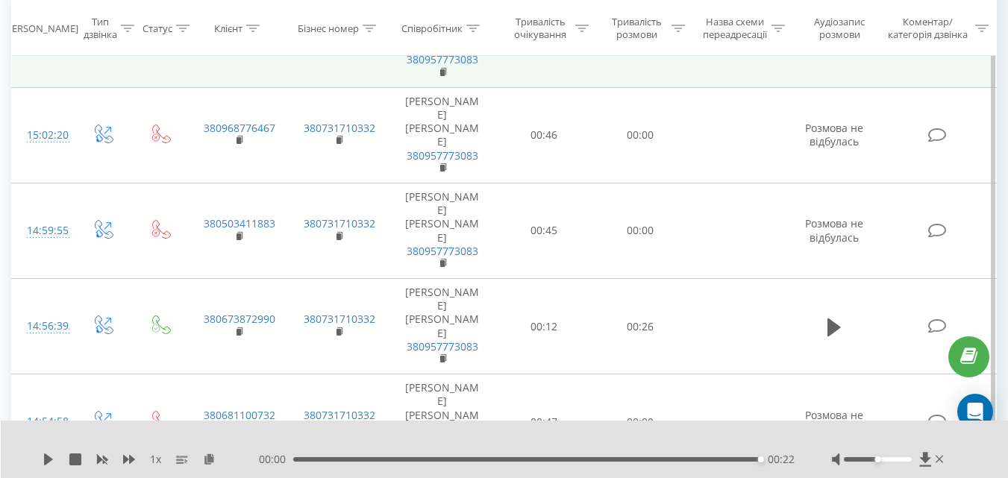
scroll to position [2621, 0]
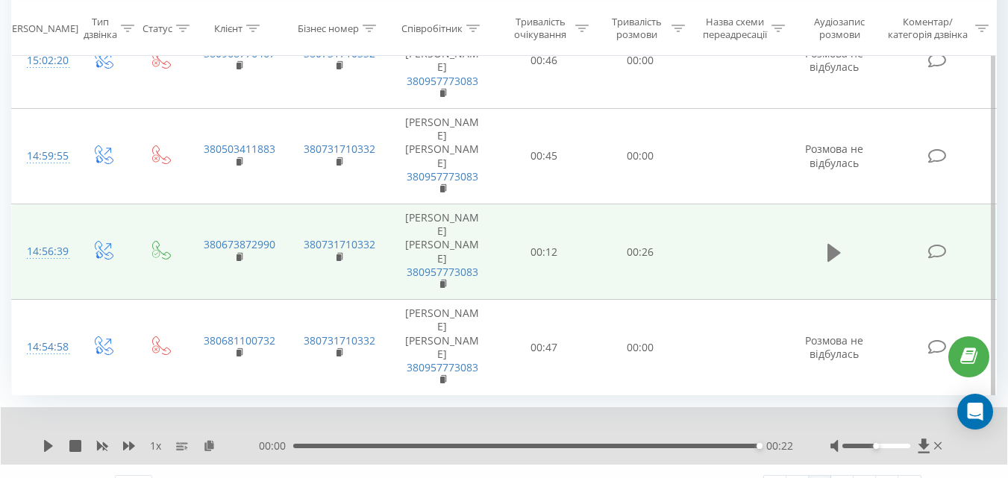
click at [841, 263] on icon at bounding box center [834, 253] width 13 height 21
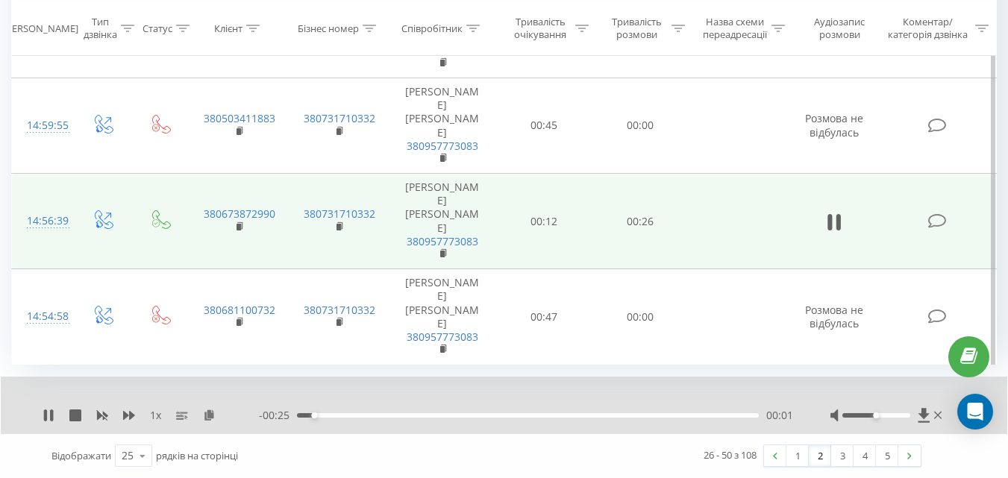
scroll to position [2702, 0]
click at [498, 416] on div "00:11" at bounding box center [528, 415] width 462 height 4
click at [717, 415] on div "00:20" at bounding box center [528, 415] width 462 height 4
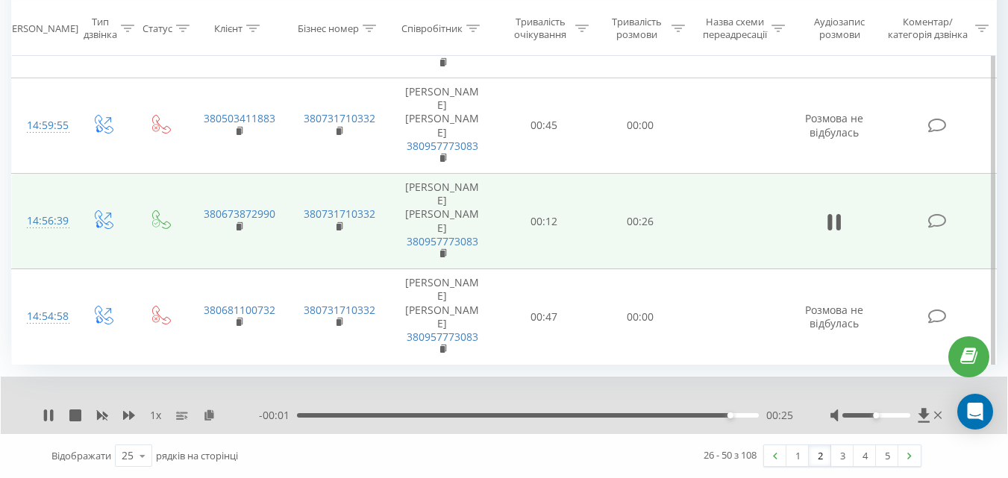
click at [745, 415] on div "00:25" at bounding box center [528, 415] width 462 height 4
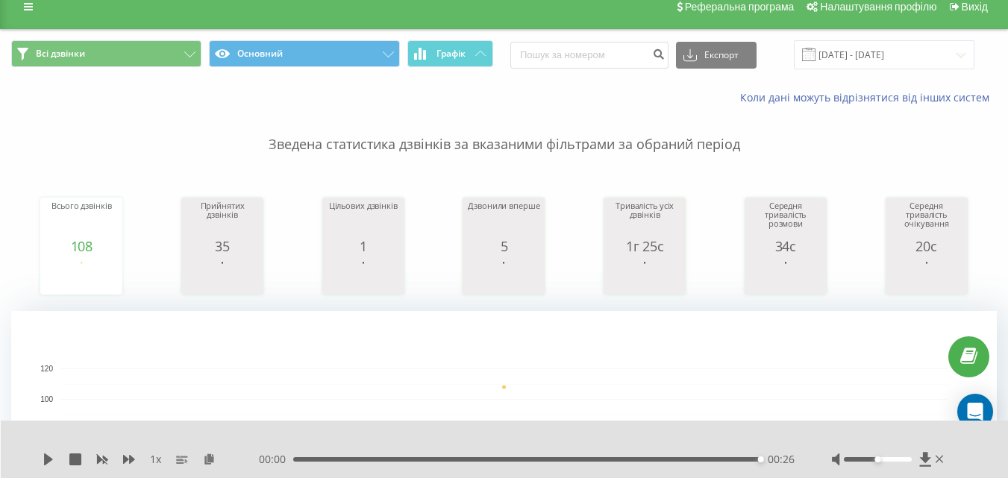
scroll to position [0, 0]
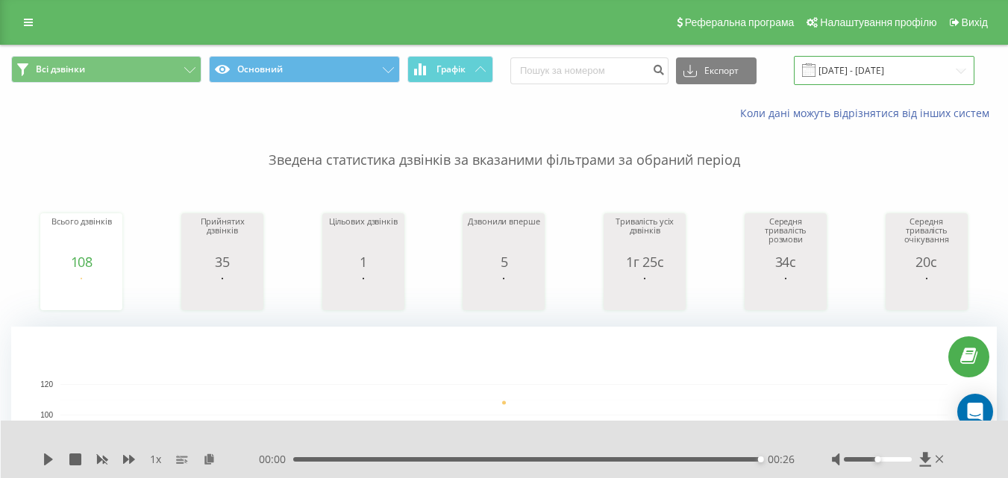
click at [895, 65] on input "[DATE] - [DATE]" at bounding box center [884, 70] width 181 height 29
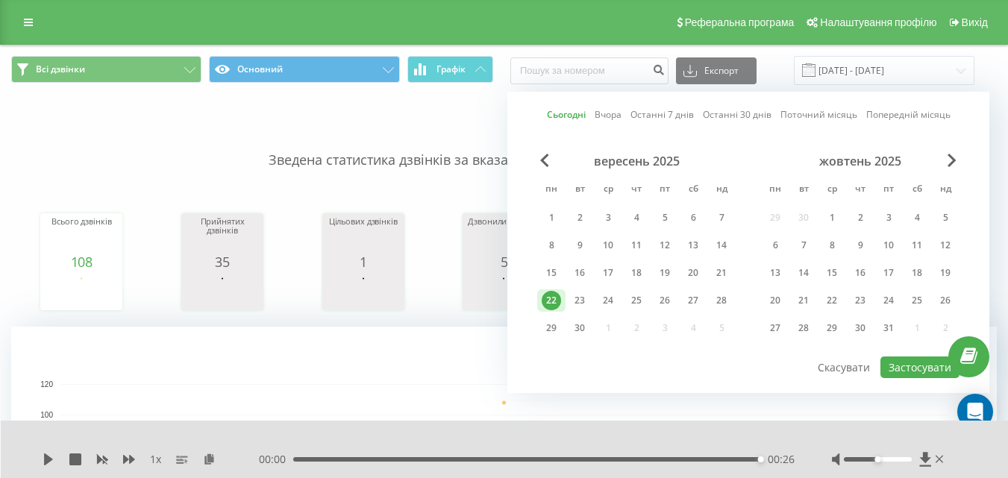
click at [566, 111] on link "Сьогодні" at bounding box center [566, 114] width 39 height 14
click at [910, 360] on button "Застосувати" at bounding box center [920, 368] width 79 height 22
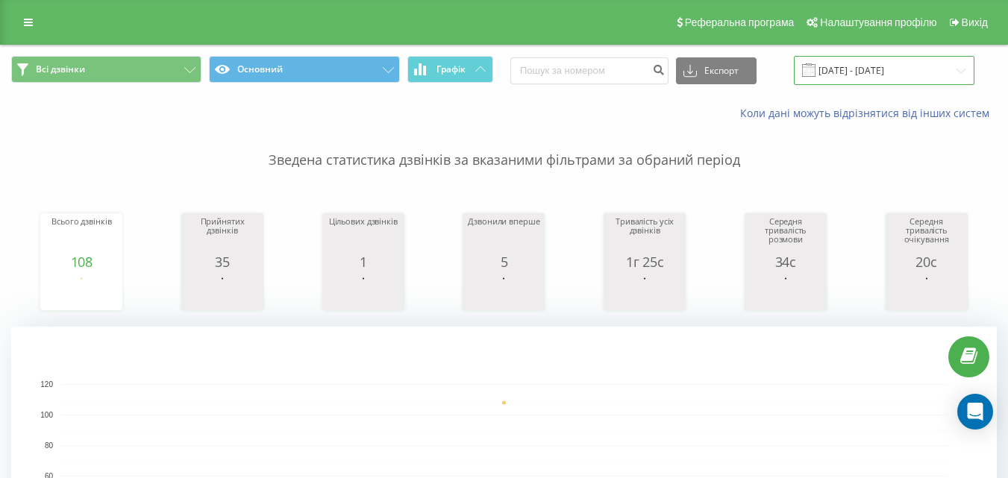
click at [852, 72] on input "[DATE] - [DATE]" at bounding box center [884, 70] width 181 height 29
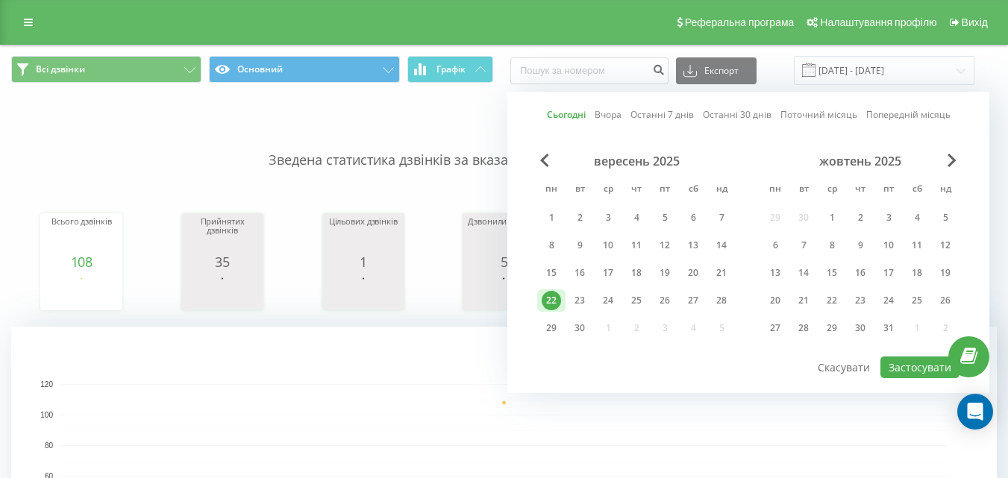
click at [567, 113] on link "Сьогодні" at bounding box center [566, 114] width 39 height 14
drag, startPoint x: 927, startPoint y: 360, endPoint x: 887, endPoint y: 346, distance: 41.8
click at [925, 360] on button "Застосувати" at bounding box center [920, 368] width 79 height 22
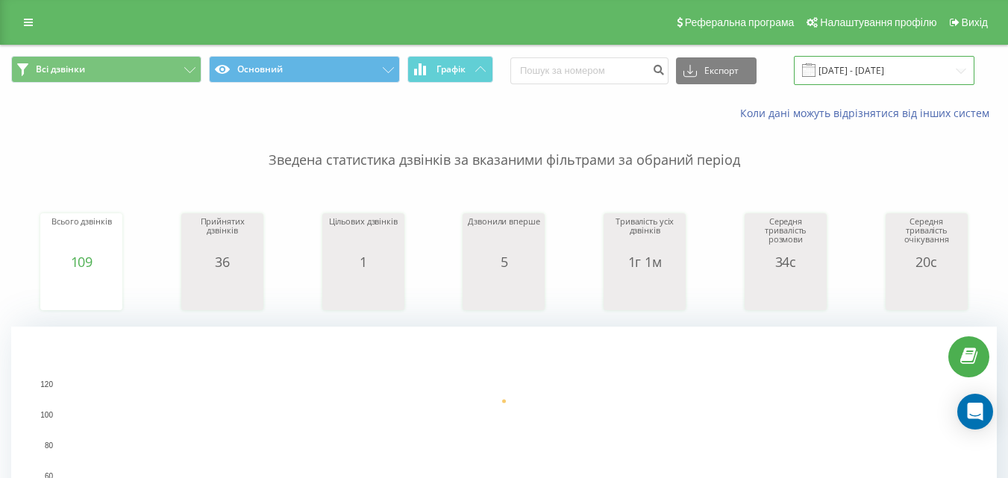
click at [862, 68] on input "[DATE] - [DATE]" at bounding box center [884, 70] width 181 height 29
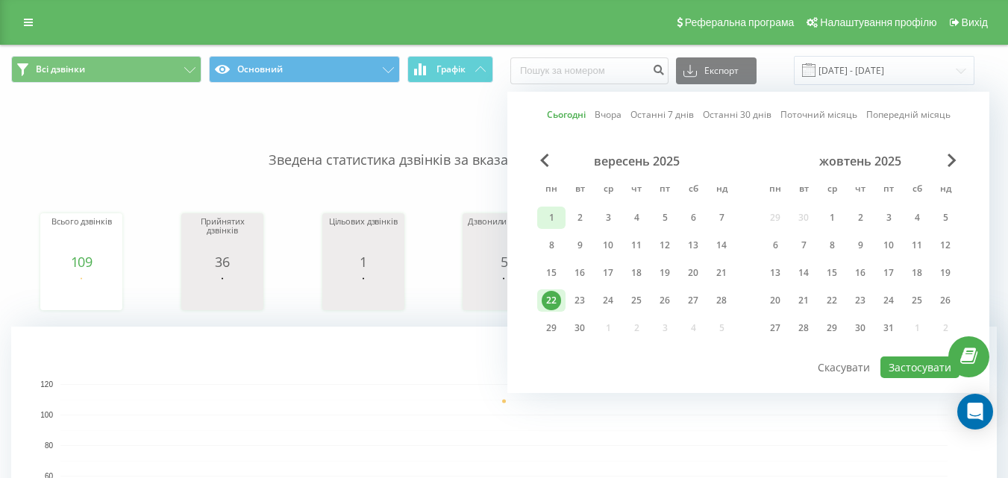
click at [551, 214] on div "1" at bounding box center [551, 217] width 19 height 19
click at [553, 295] on div "22" at bounding box center [551, 300] width 19 height 19
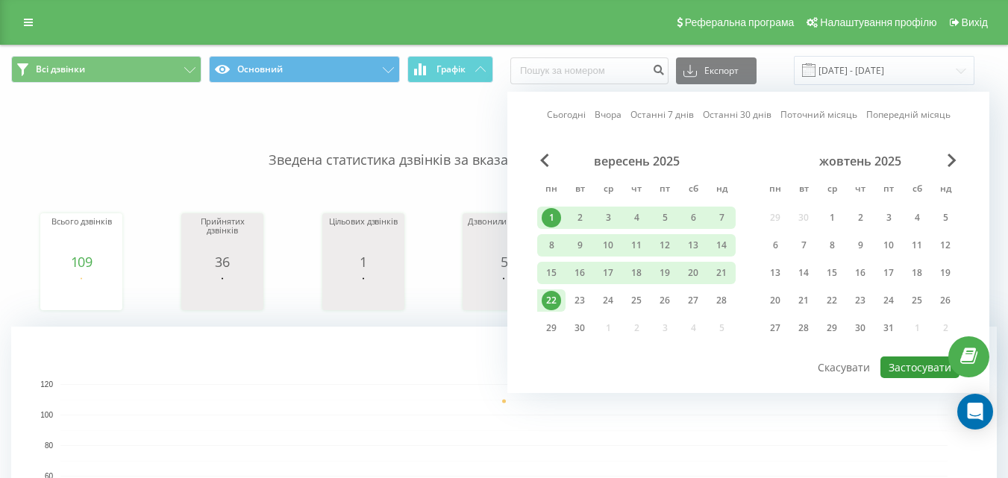
click at [904, 370] on button "Застосувати" at bounding box center [920, 368] width 79 height 22
type input "01.09.2025 - 22.09.2025"
